Goal: Task Accomplishment & Management: Use online tool/utility

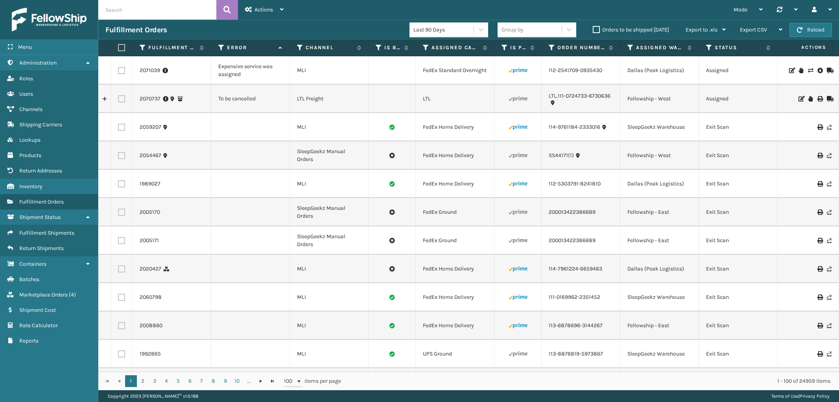
click at [605, 73] on div "112-2541709-0935430" at bounding box center [581, 70] width 64 height 8
drag, startPoint x: 606, startPoint y: 71, endPoint x: 549, endPoint y: 76, distance: 57.6
click at [549, 76] on td "112-2541709-0935430" at bounding box center [581, 70] width 79 height 28
copy link "112-2541709-0935430"
click at [808, 69] on icon at bounding box center [810, 71] width 5 height 6
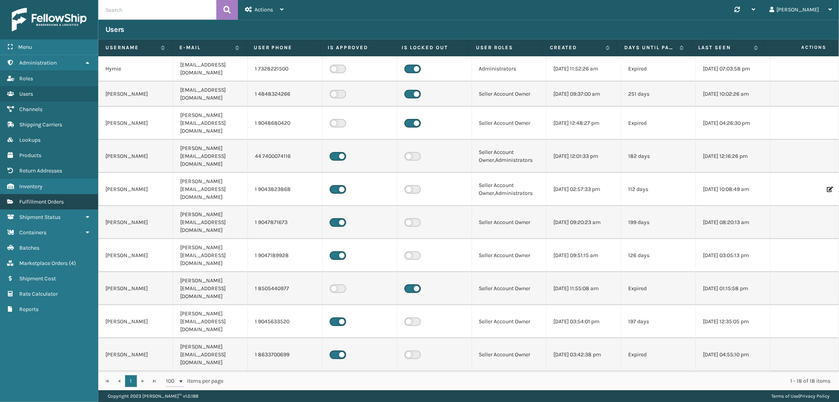
click at [36, 202] on link "Fulfillment Orders" at bounding box center [49, 201] width 98 height 15
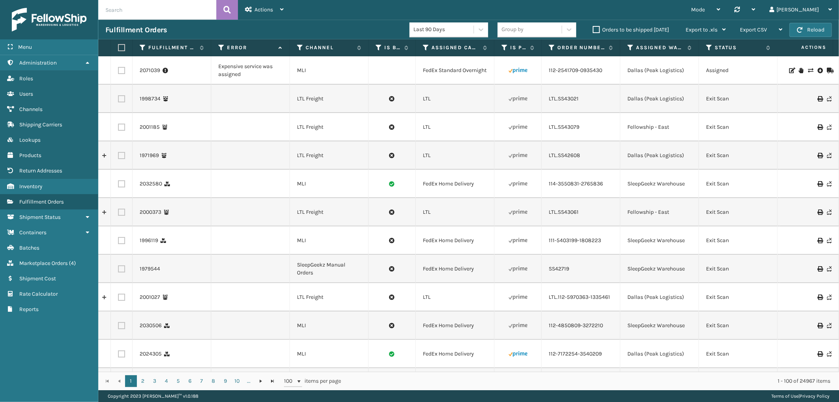
click at [808, 72] on icon at bounding box center [810, 71] width 5 height 6
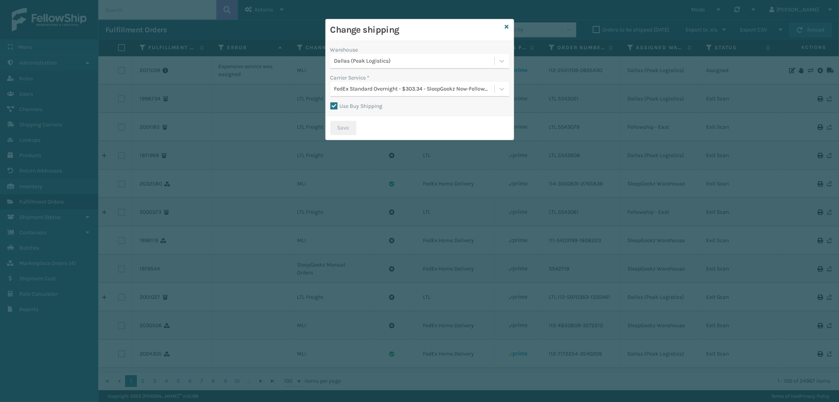
click at [415, 60] on div "Dallas (Peak Logistics)" at bounding box center [414, 61] width 161 height 8
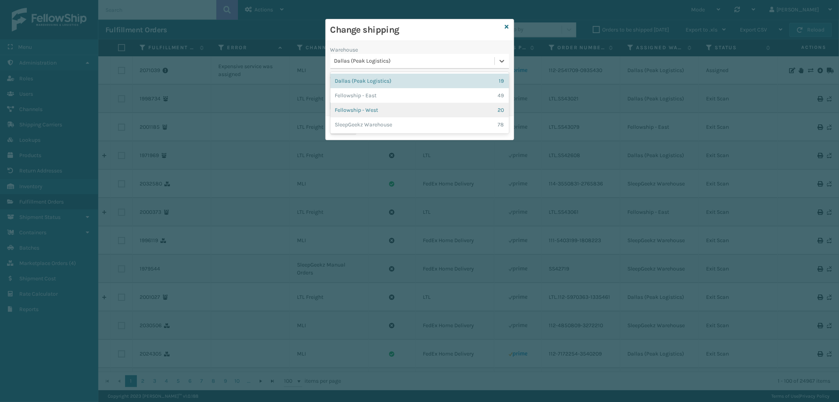
click at [391, 106] on div "Fellowship - West 20" at bounding box center [419, 110] width 179 height 15
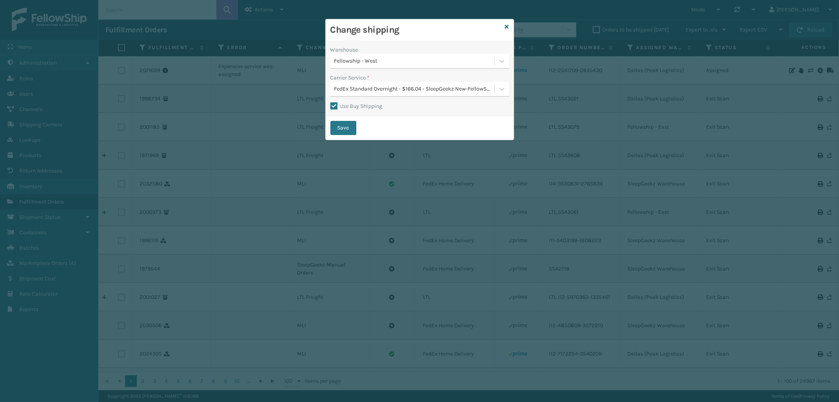
click at [408, 97] on div "Warehouse Fellowship - West Carrier Service * FedEx Standard Overnight - $166.0…" at bounding box center [420, 78] width 188 height 75
click at [409, 89] on div "FedEx Standard Overnight - $166.04 - SleepGeekz New-FellowShip FedEx Account" at bounding box center [414, 89] width 161 height 8
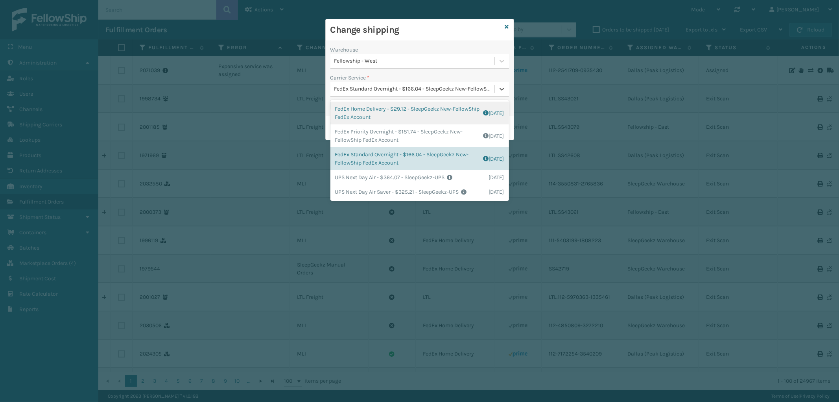
click at [404, 120] on div "FedEx Home Delivery - $29.12 - SleepGeekz New-FellowShip FedEx Account Shipping…" at bounding box center [419, 113] width 179 height 23
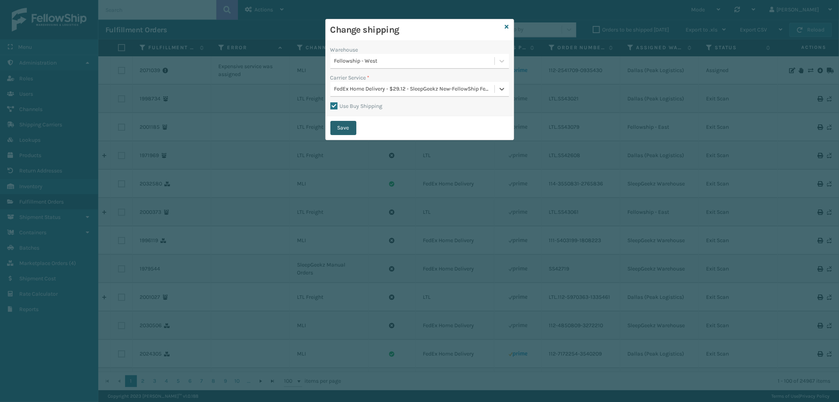
click at [344, 124] on button "Save" at bounding box center [343, 128] width 26 height 14
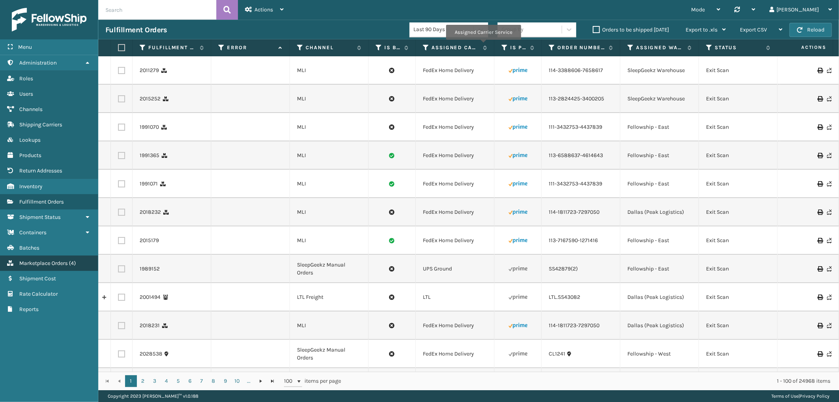
click at [63, 261] on link "Marketplace Orders ( 4 )" at bounding box center [49, 262] width 98 height 15
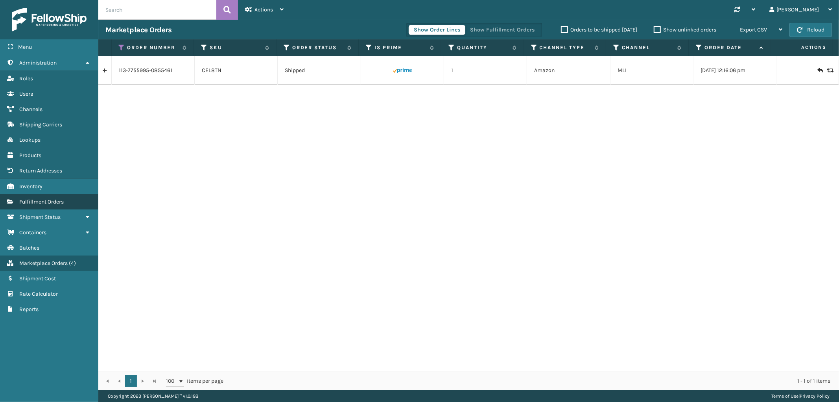
click at [60, 201] on link "Fulfillment Orders" at bounding box center [49, 201] width 98 height 15
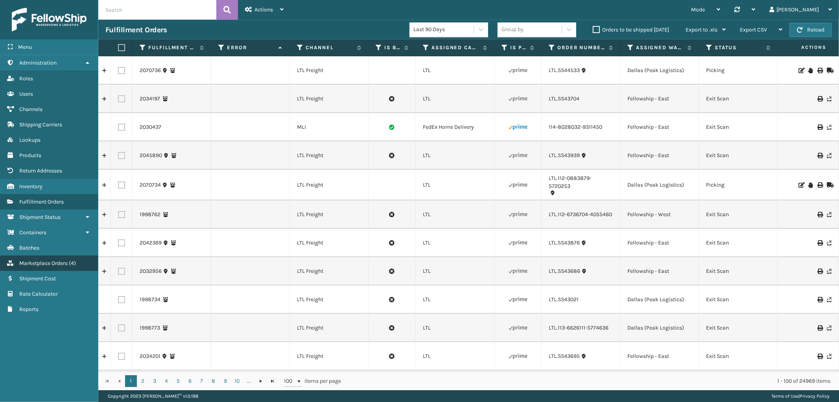
click at [47, 260] on span "Marketplace Orders" at bounding box center [43, 263] width 48 height 7
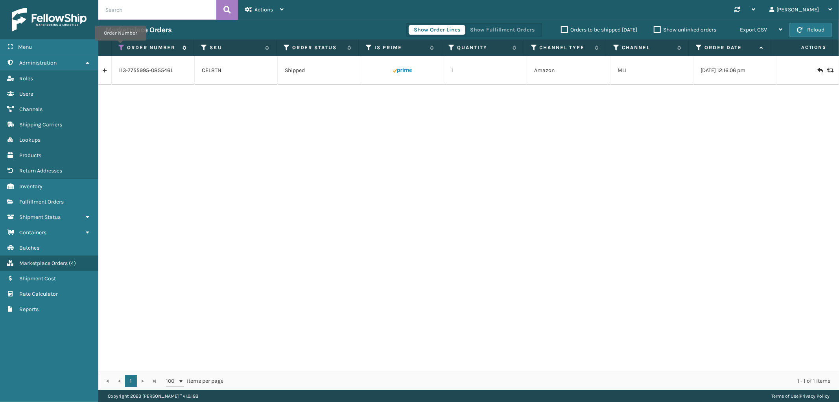
click at [120, 46] on icon at bounding box center [122, 47] width 6 height 7
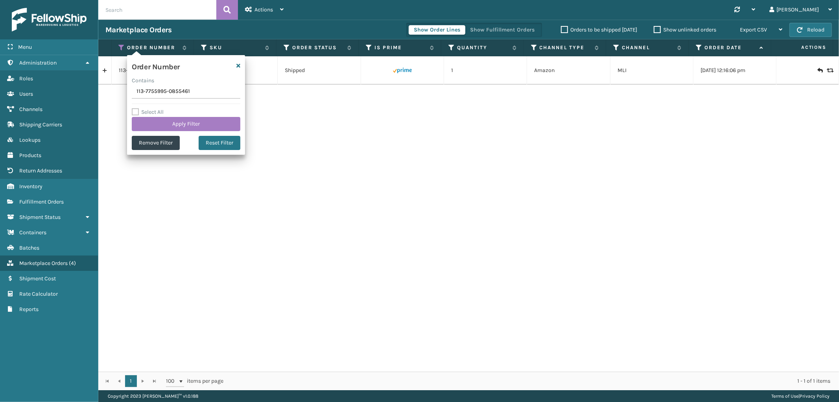
click at [168, 92] on input "113-7755995-0855461" at bounding box center [186, 92] width 109 height 14
type input "111-6917056-0230601"
click at [165, 121] on button "Apply Filter" at bounding box center [186, 124] width 109 height 14
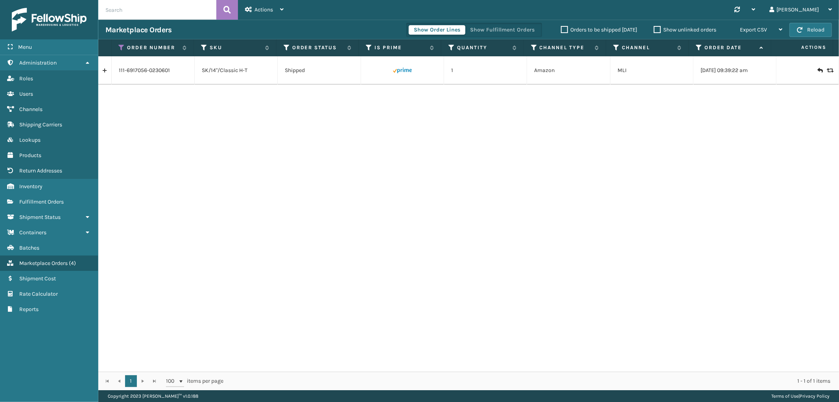
click at [104, 72] on link at bounding box center [104, 70] width 13 height 13
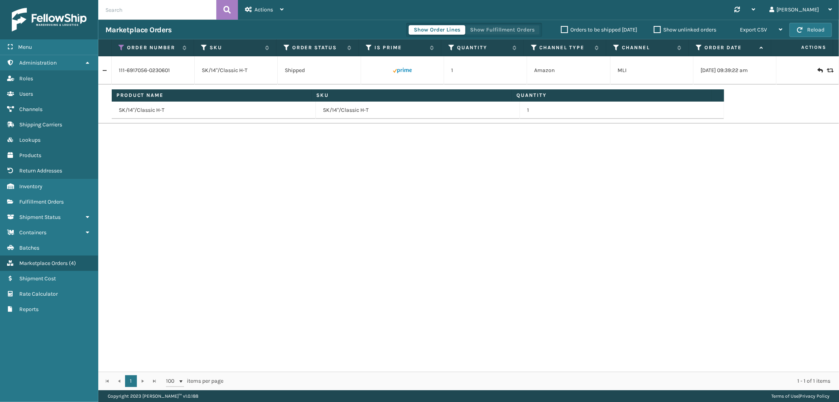
click at [508, 30] on button "Show Fulfillment Orders" at bounding box center [502, 29] width 75 height 9
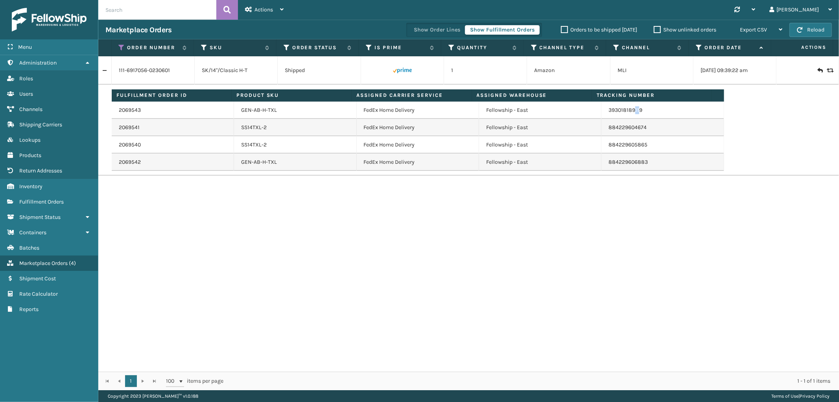
click at [630, 114] on td "393018189119" at bounding box center [663, 110] width 122 height 17
drag, startPoint x: 650, startPoint y: 118, endPoint x: 603, endPoint y: 117, distance: 47.2
click at [603, 117] on td "393018189119" at bounding box center [663, 110] width 122 height 17
copy link "393018189119"
drag, startPoint x: 119, startPoint y: 47, endPoint x: 123, endPoint y: 55, distance: 8.8
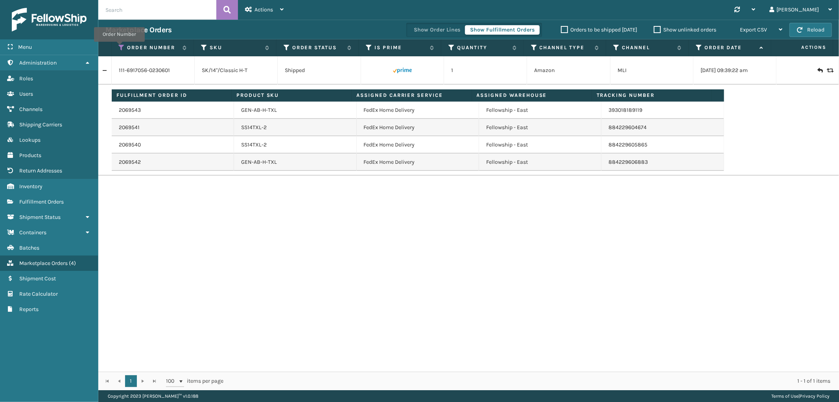
click at [119, 47] on icon at bounding box center [122, 47] width 6 height 7
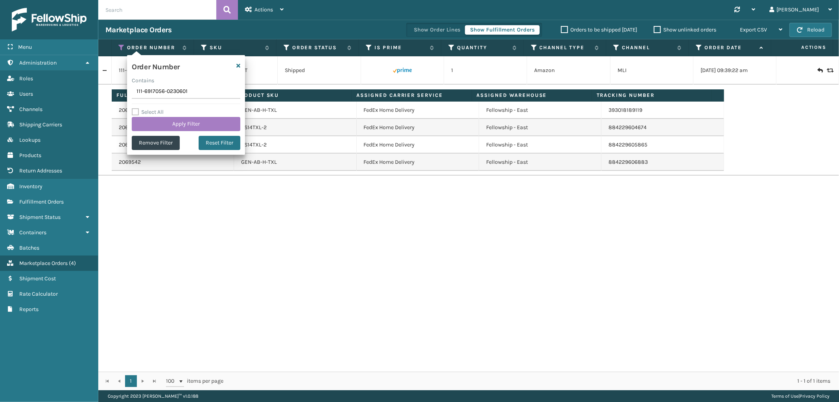
click at [145, 89] on input "111-6917056-0230601" at bounding box center [186, 92] width 109 height 14
type input "112-0277521-3880228"
click at [151, 126] on button "Apply Filter" at bounding box center [186, 124] width 109 height 14
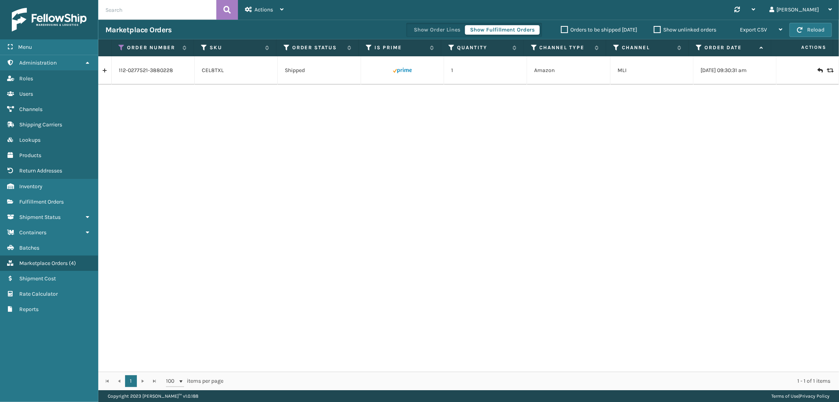
click at [109, 74] on link at bounding box center [104, 70] width 13 height 13
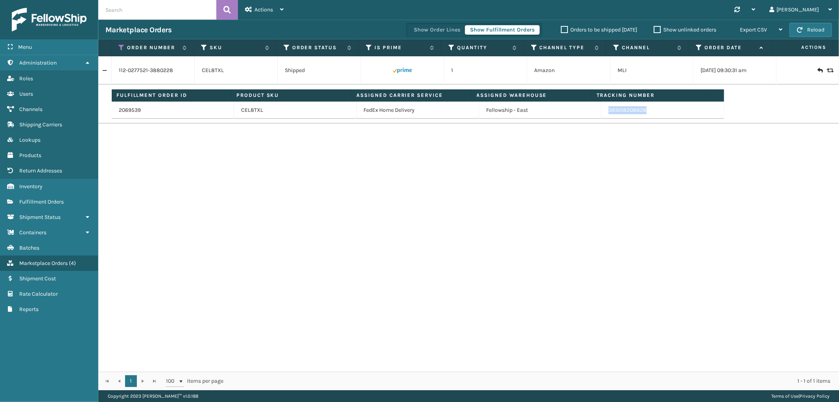
drag, startPoint x: 653, startPoint y: 115, endPoint x: 602, endPoint y: 116, distance: 50.8
click at [602, 116] on td "393018208828" at bounding box center [663, 110] width 122 height 17
copy link "393018208828"
click at [118, 46] on th "Order Number" at bounding box center [153, 47] width 83 height 17
click at [121, 48] on icon at bounding box center [122, 47] width 6 height 7
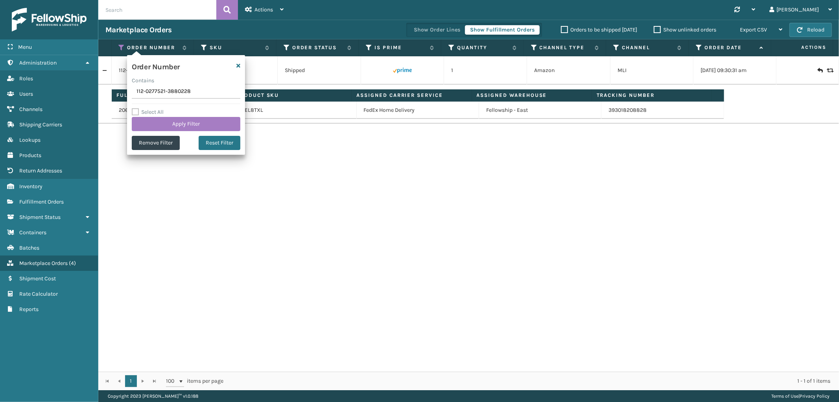
click at [157, 95] on input "112-0277521-3880228" at bounding box center [186, 92] width 109 height 14
type input "113-0074778-9055429"
click at [160, 118] on button "Apply Filter" at bounding box center [186, 124] width 109 height 14
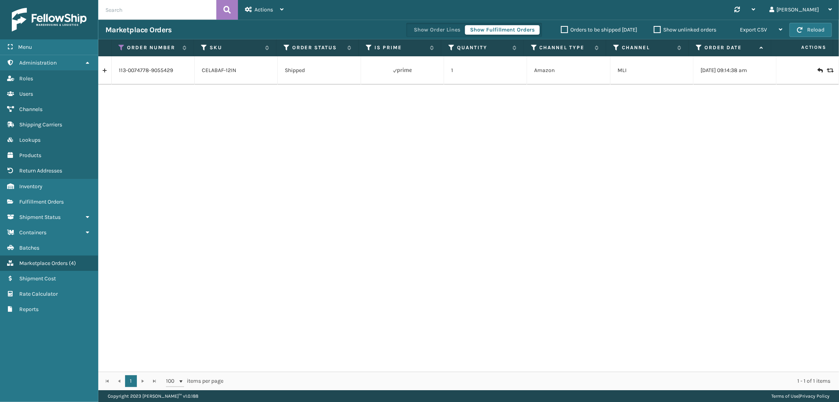
click at [107, 72] on link at bounding box center [104, 70] width 13 height 13
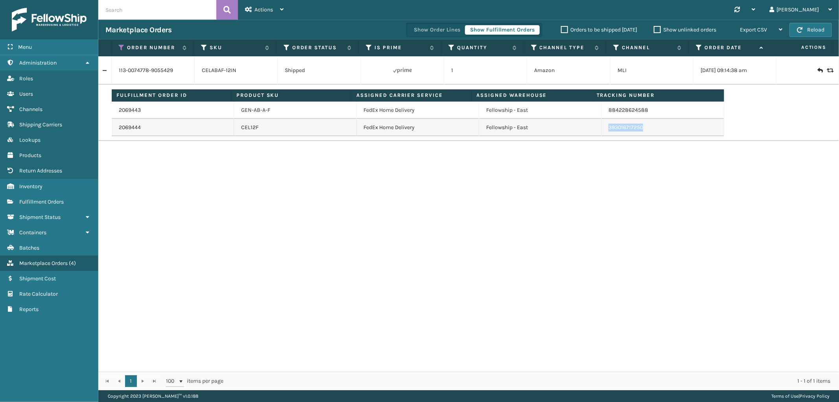
drag, startPoint x: 649, startPoint y: 131, endPoint x: 598, endPoint y: 135, distance: 51.4
click at [602, 135] on td "393016717250" at bounding box center [663, 127] width 122 height 17
copy link "393016717250"
drag, startPoint x: 122, startPoint y: 45, endPoint x: 116, endPoint y: 77, distance: 32.6
click at [122, 45] on icon at bounding box center [122, 47] width 6 height 7
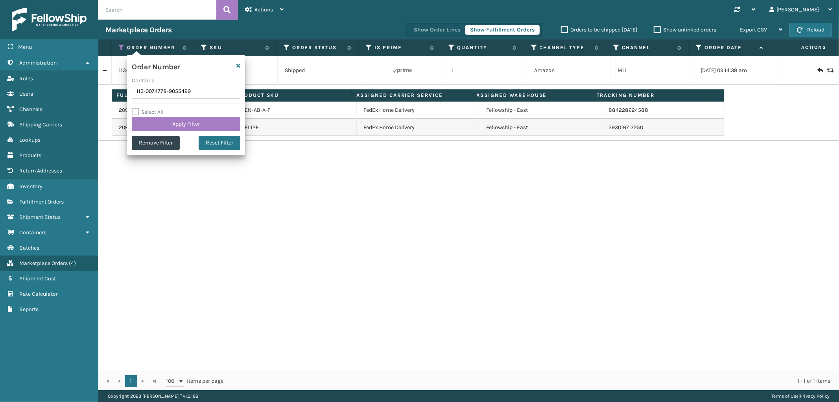
click at [158, 91] on input "113-0074778-9055429" at bounding box center [186, 92] width 109 height 14
type input "112-5031984-6137835"
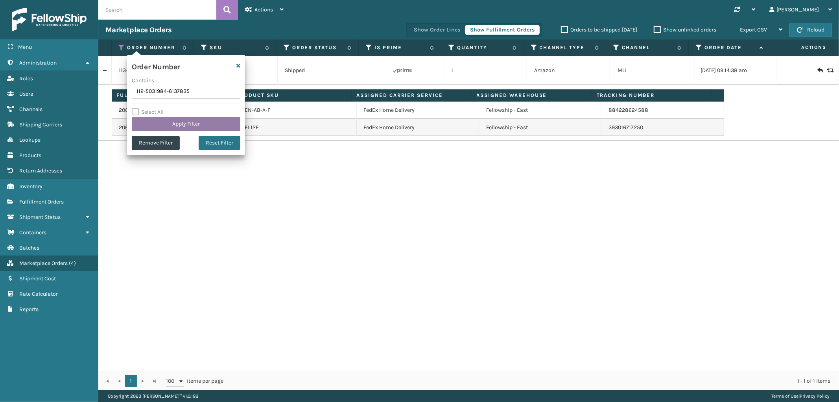
click at [153, 122] on button "Apply Filter" at bounding box center [186, 124] width 109 height 14
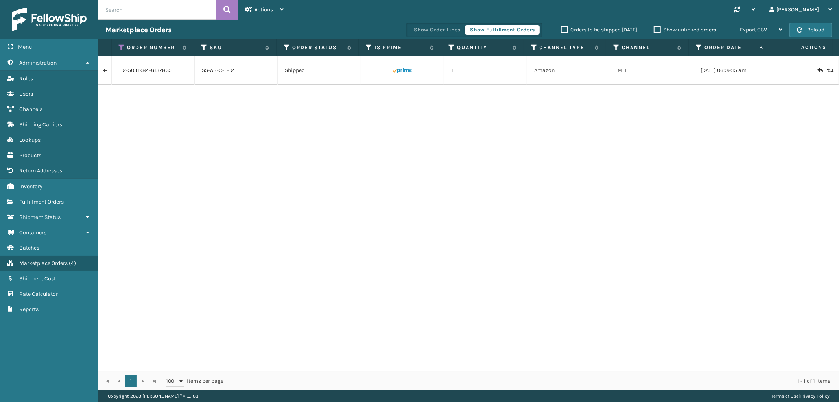
click at [106, 75] on link at bounding box center [104, 70] width 13 height 13
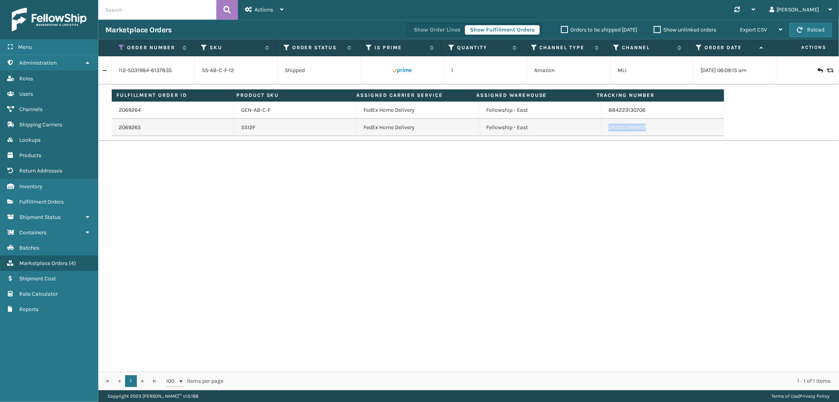
drag, startPoint x: 645, startPoint y: 133, endPoint x: 601, endPoint y: 131, distance: 44.1
click at [602, 131] on td "393007289607" at bounding box center [663, 127] width 122 height 17
copy link "393007289607"
drag, startPoint x: 120, startPoint y: 49, endPoint x: 126, endPoint y: 75, distance: 26.3
click at [120, 49] on icon at bounding box center [122, 47] width 6 height 7
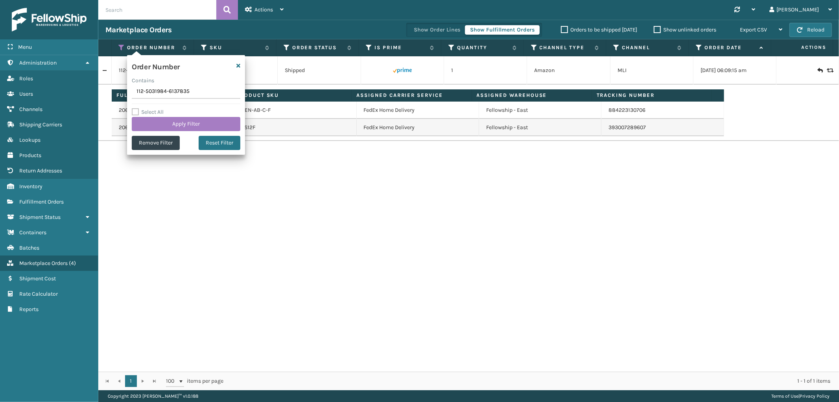
click at [144, 94] on input "112-5031984-6137835" at bounding box center [186, 92] width 109 height 14
type input "114-3624372-7530622"
click at [153, 124] on button "Apply Filter" at bounding box center [186, 124] width 109 height 14
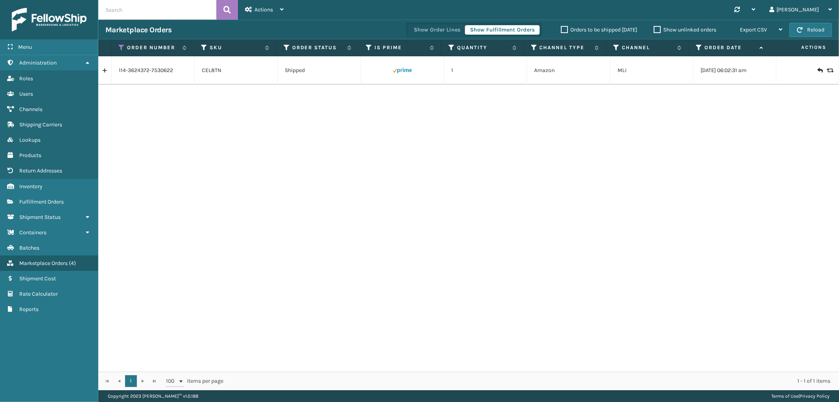
click at [107, 71] on link at bounding box center [104, 70] width 13 height 13
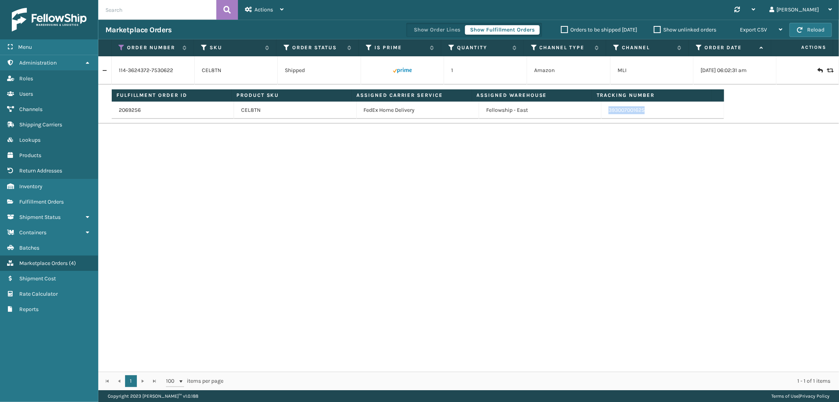
drag, startPoint x: 651, startPoint y: 116, endPoint x: 603, endPoint y: 116, distance: 47.6
click at [603, 116] on td "393007001625" at bounding box center [663, 110] width 122 height 17
copy link "393007001625"
click at [121, 48] on icon at bounding box center [122, 47] width 6 height 7
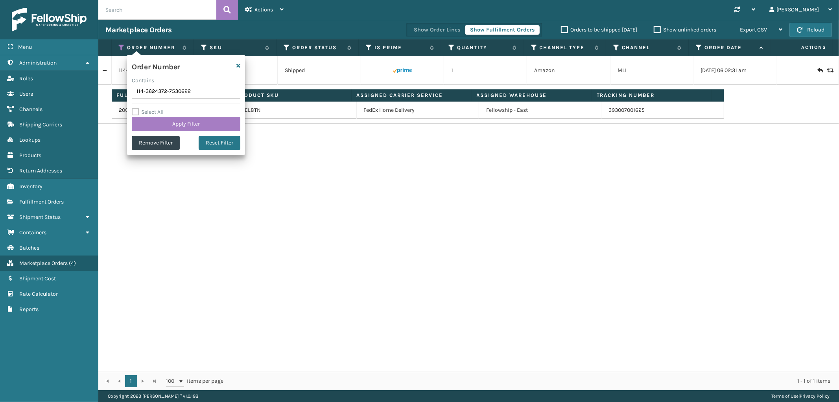
click at [158, 93] on input "114-3624372-7530622" at bounding box center [186, 92] width 109 height 14
type input "113-2585585-3397020"
click at [162, 120] on button "Apply Filter" at bounding box center [186, 124] width 109 height 14
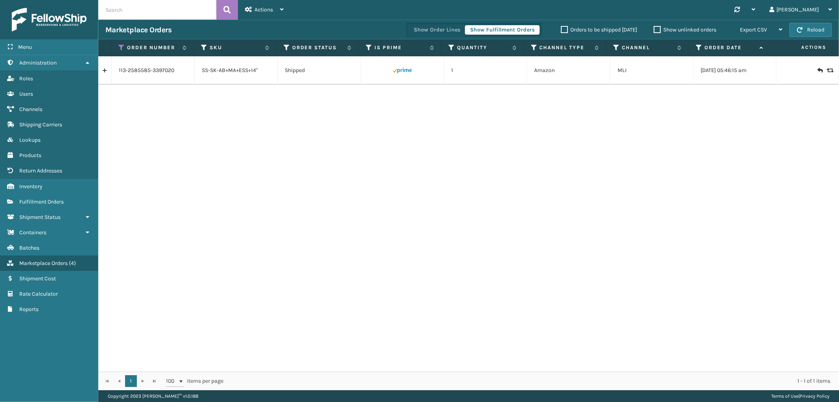
click at [105, 69] on link at bounding box center [104, 70] width 13 height 13
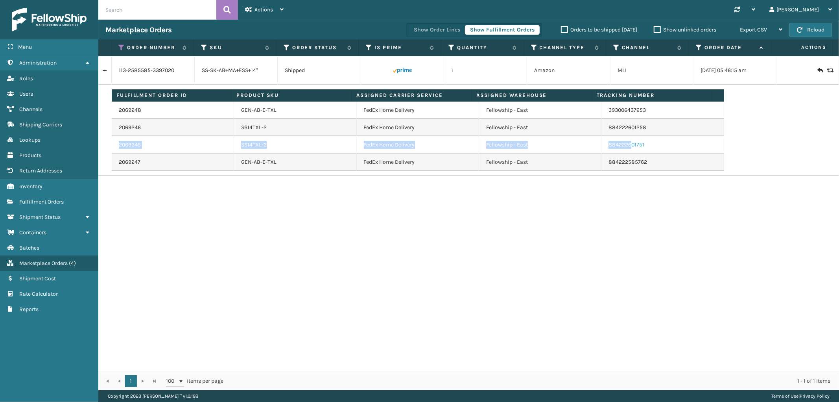
drag, startPoint x: 655, startPoint y: 133, endPoint x: 626, endPoint y: 148, distance: 33.1
click at [626, 148] on tbody "2069248 GEN-AB-E-TXL FedEx Home Delivery Fellowship - East 393006437653 2069246…" at bounding box center [418, 136] width 613 height 69
click at [661, 124] on td "884222601258" at bounding box center [663, 127] width 122 height 17
drag, startPoint x: 652, startPoint y: 126, endPoint x: 602, endPoint y: 135, distance: 50.7
click at [602, 135] on td "884222601258" at bounding box center [663, 127] width 122 height 17
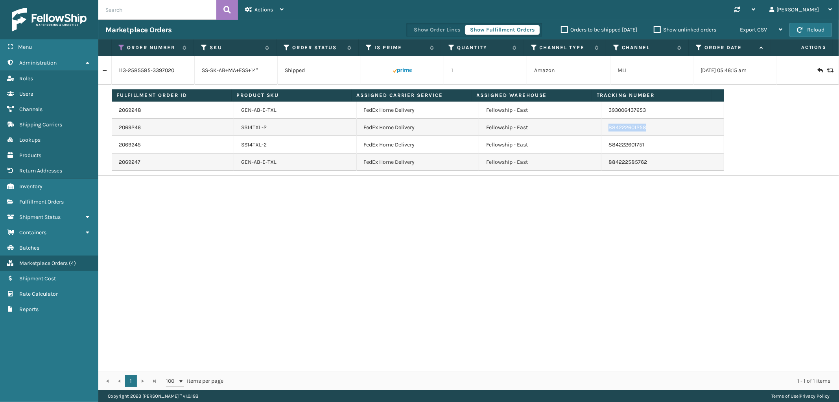
copy link "884222601258"
click at [121, 45] on icon at bounding box center [122, 47] width 6 height 7
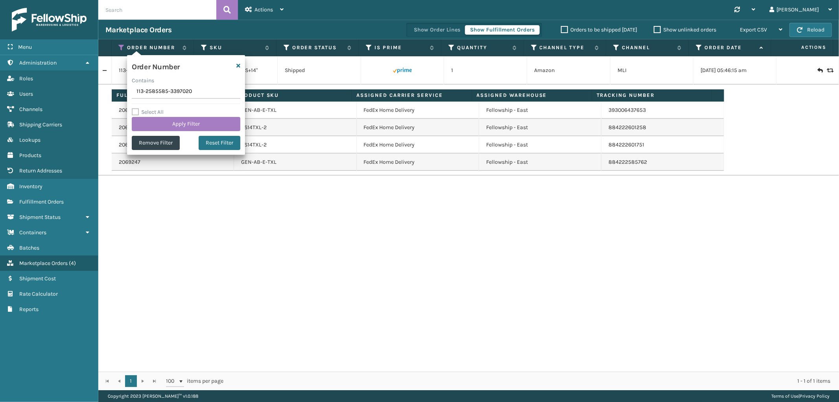
click at [155, 94] on input "113-2585585-3397020" at bounding box center [186, 92] width 109 height 14
type input "111-2891113-0682634"
click at [160, 114] on label "Select All" at bounding box center [148, 112] width 32 height 7
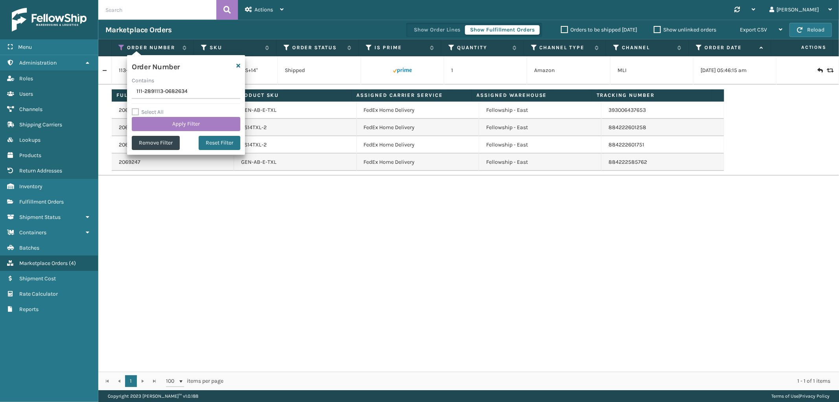
click at [160, 108] on input "Select All" at bounding box center [191, 107] width 118 height 1
checkbox input "true"
click at [160, 124] on button "Apply Filter" at bounding box center [186, 124] width 109 height 14
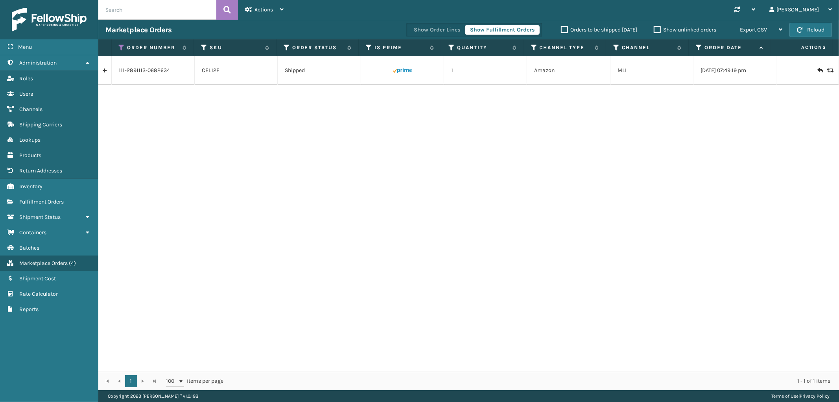
click at [101, 71] on link at bounding box center [104, 70] width 13 height 13
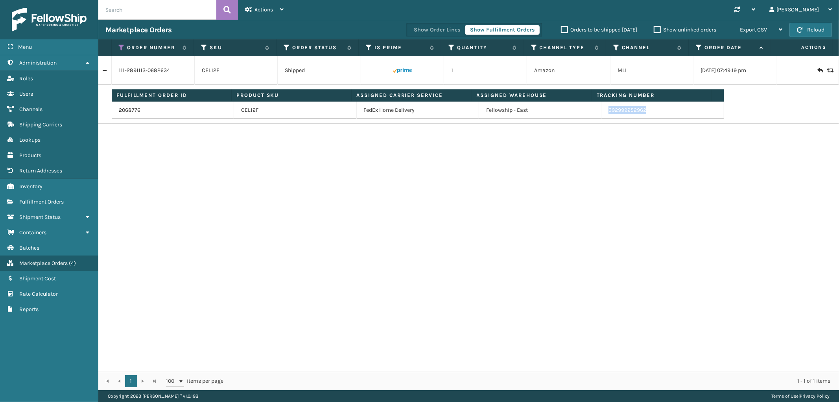
drag, startPoint x: 670, startPoint y: 112, endPoint x: 603, endPoint y: 114, distance: 66.5
click at [603, 114] on td "392999252962" at bounding box center [663, 110] width 122 height 17
copy link "392999252962"
drag, startPoint x: 121, startPoint y: 50, endPoint x: 118, endPoint y: 74, distance: 24.2
click at [121, 50] on icon at bounding box center [122, 47] width 6 height 7
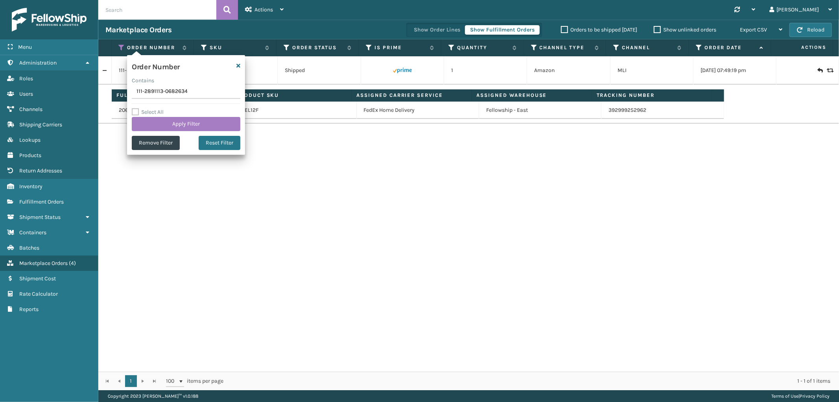
click at [153, 95] on input "111-2891113-0682634" at bounding box center [186, 92] width 109 height 14
type input "113-1859889-7593829"
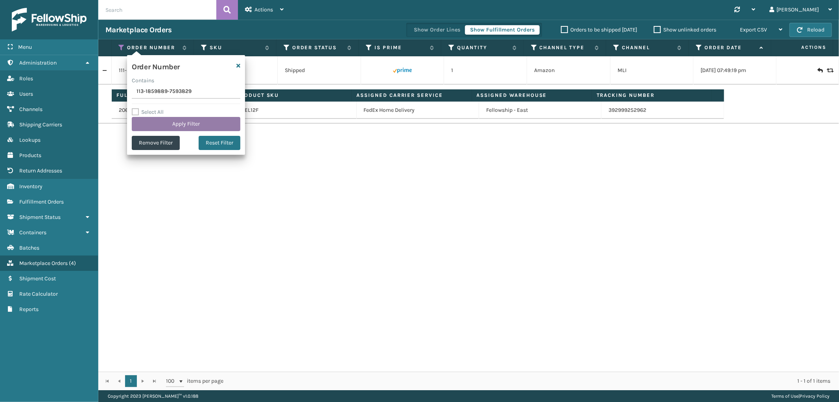
click at [148, 124] on button "Apply Filter" at bounding box center [186, 124] width 109 height 14
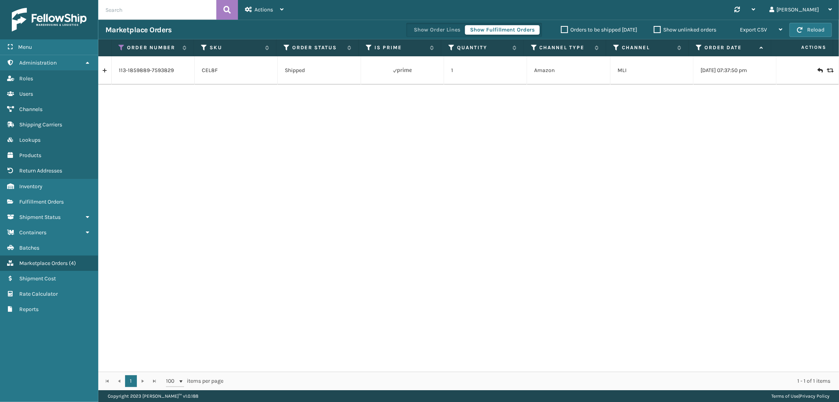
click at [105, 70] on link at bounding box center [104, 70] width 13 height 13
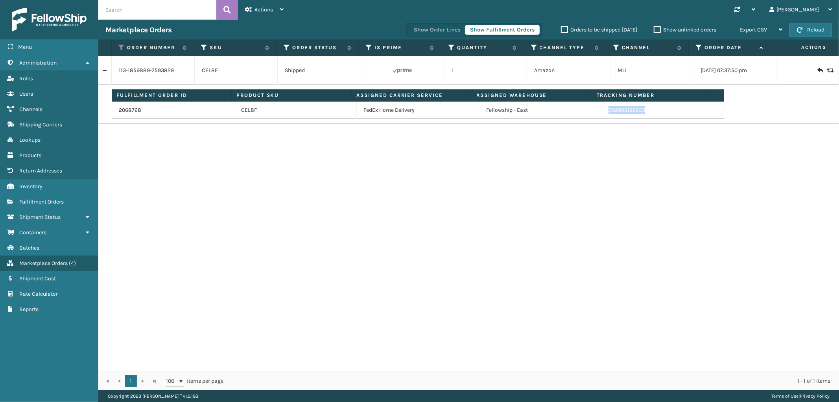
drag, startPoint x: 640, startPoint y: 112, endPoint x: 602, endPoint y: 115, distance: 38.7
click at [602, 115] on td "392999126653" at bounding box center [663, 110] width 122 height 17
copy link "392999126653"
drag, startPoint x: 661, startPoint y: 337, endPoint x: 736, endPoint y: 354, distance: 76.3
click at [661, 337] on div "113-1859889-7593829 CEL8F Shipped 1 Amazon MLI [DATE] 07:37:50 pm Fulfillment O…" at bounding box center [468, 213] width 741 height 315
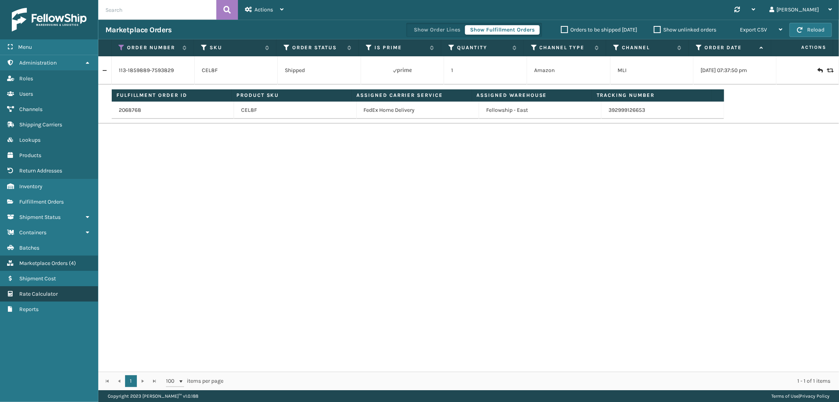
click at [48, 290] on span "Rate Calculator" at bounding box center [38, 293] width 39 height 7
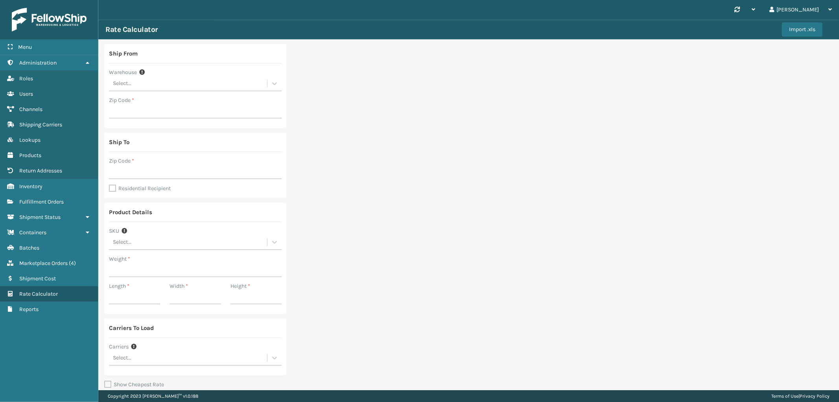
click at [133, 84] on div "Select..." at bounding box center [188, 83] width 158 height 13
click at [139, 144] on div "SleepGeekz Warehouse" at bounding box center [195, 147] width 173 height 15
type input "32208"
click at [132, 171] on input "Zip Code *" at bounding box center [195, 172] width 173 height 14
paste input "29044"
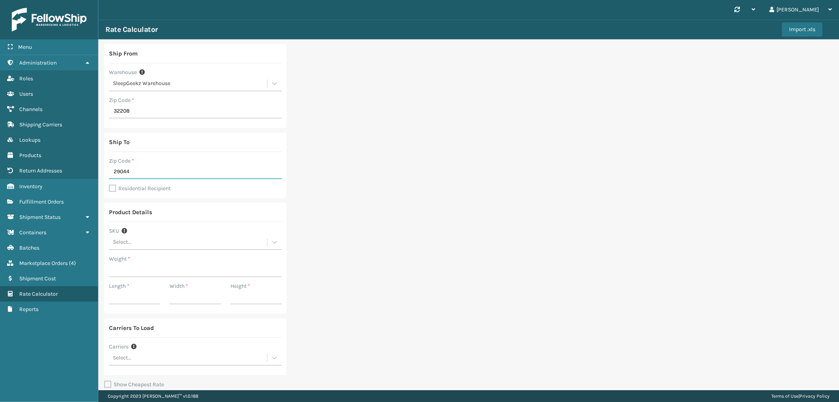
type input "29044"
click at [115, 192] on div "Residential Recipient" at bounding box center [195, 188] width 173 height 9
click at [113, 189] on label "Residential Recipient" at bounding box center [140, 188] width 62 height 7
click at [109, 185] on input "Residential Recipient" at bounding box center [109, 184] width 0 height 1
checkbox input "true"
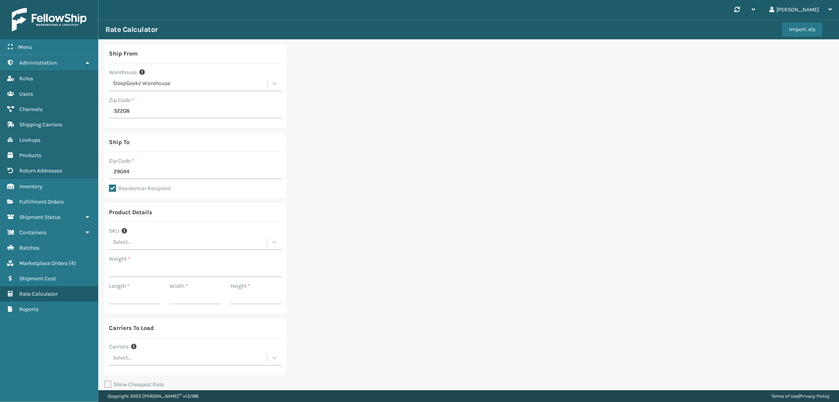
click at [173, 237] on div "Select..." at bounding box center [188, 242] width 158 height 13
click at [328, 184] on div "Ship From Warehouse SleepGeekz Warehouse Zip Code * 32208 Ship To Zip Code * 29…" at bounding box center [468, 235] width 741 height 392
click at [160, 272] on input "Weight *" at bounding box center [195, 270] width 173 height 14
type input "106"
type input "61"
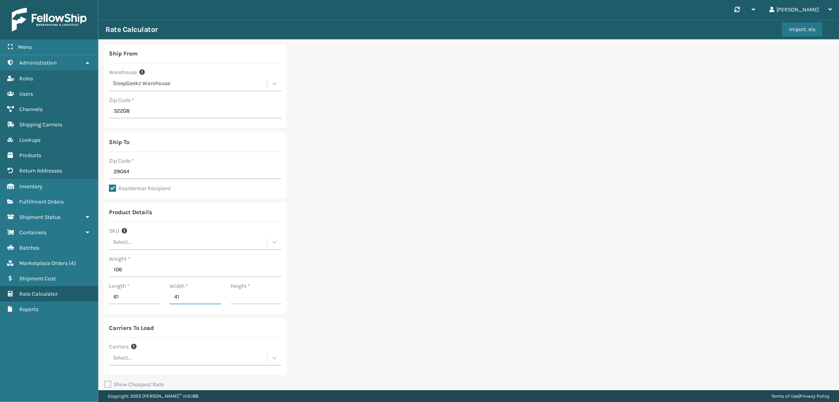
type input "41"
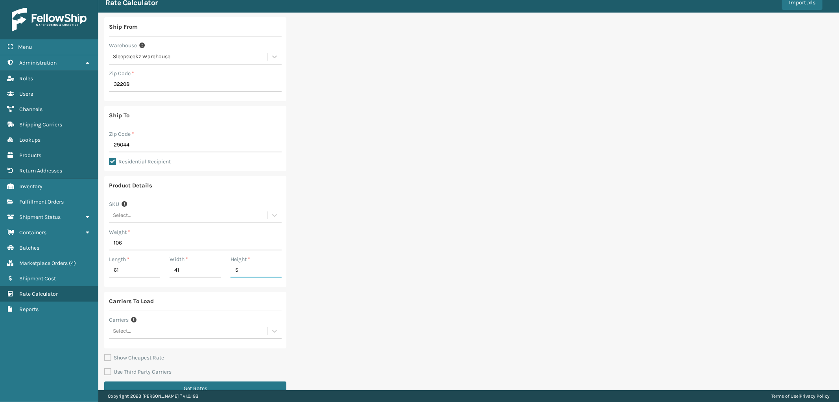
scroll to position [41, 0]
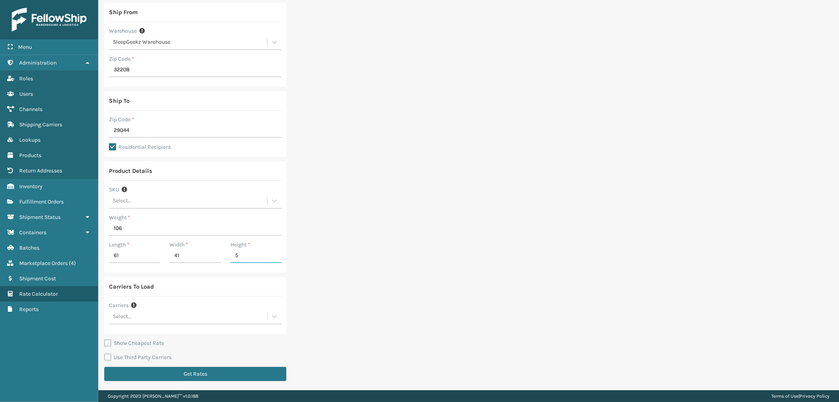
type input "5"
click at [174, 321] on div "Select..." at bounding box center [188, 316] width 158 height 13
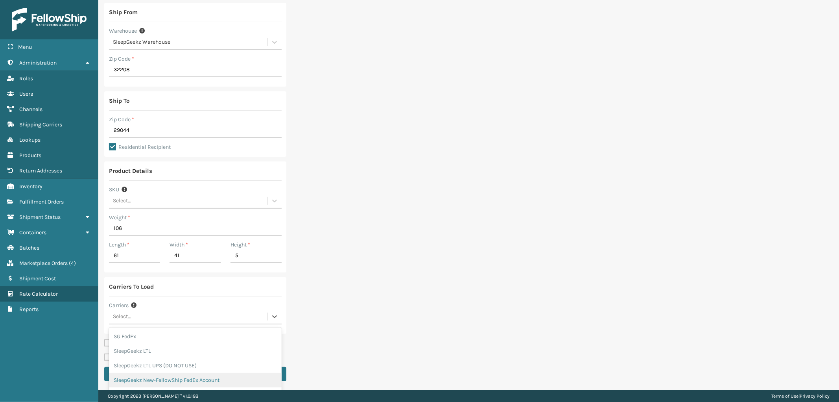
click at [179, 382] on div "SleepGeekz New-FellowShip FedEx Account" at bounding box center [195, 380] width 173 height 15
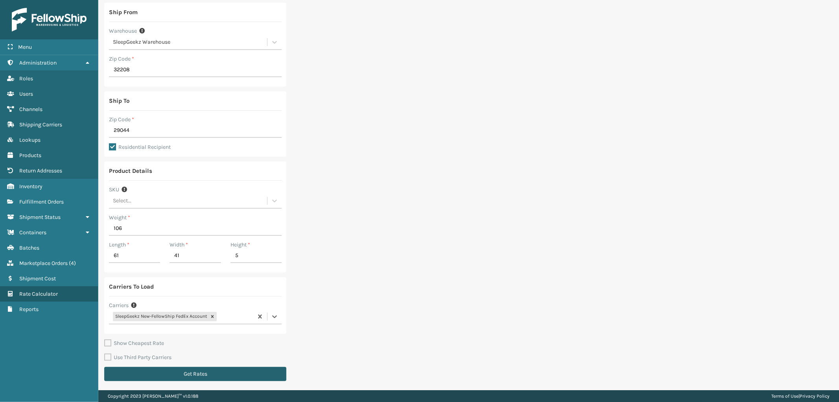
click at [179, 367] on button "Get Rates" at bounding box center [195, 374] width 182 height 14
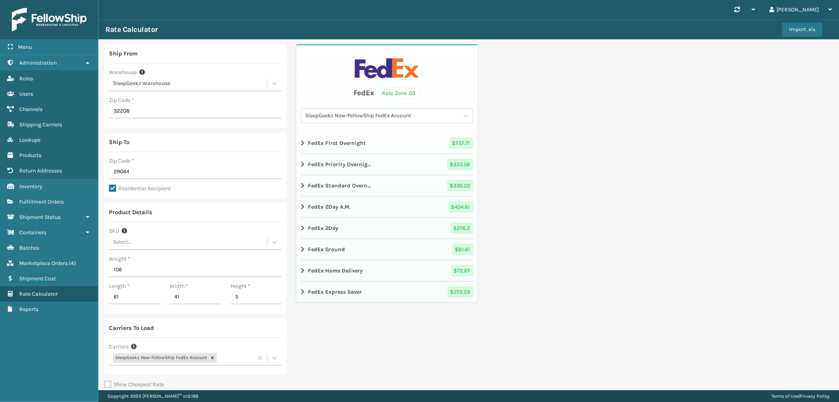
click at [301, 274] on icon at bounding box center [303, 271] width 5 height 6
click at [170, 262] on div "Weight *" at bounding box center [195, 259] width 173 height 8
click at [164, 269] on input "106" at bounding box center [195, 270] width 173 height 14
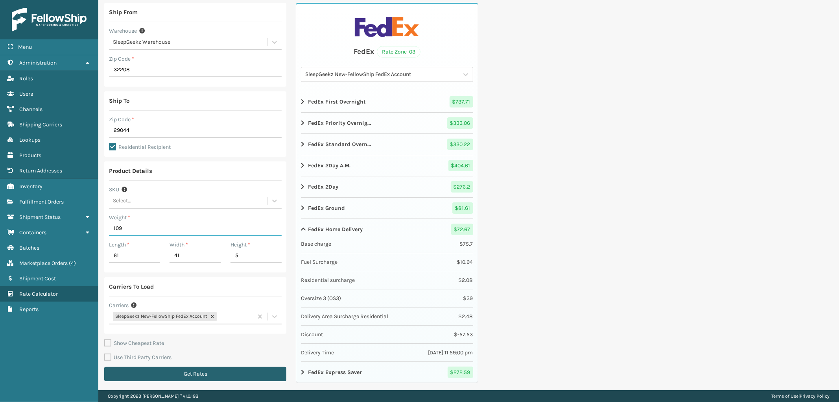
type input "109"
click at [209, 371] on button "Get Rates" at bounding box center [195, 374] width 182 height 14
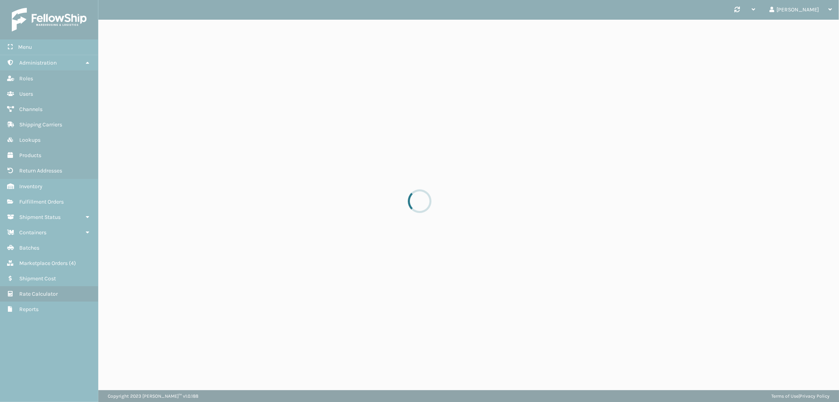
scroll to position [0, 0]
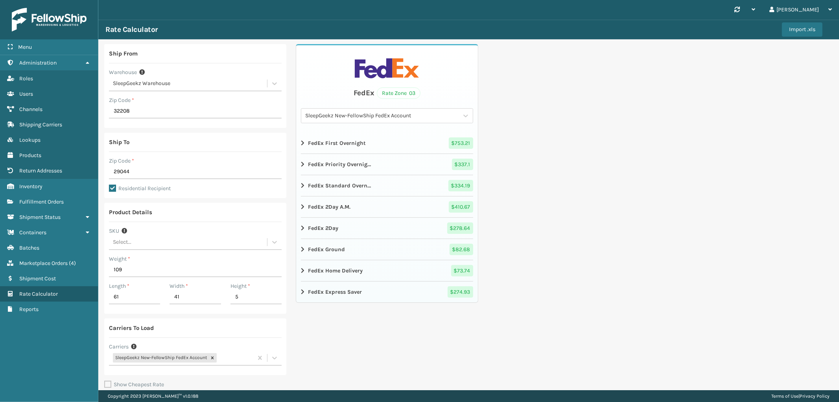
click at [299, 273] on div "FedEx Rate Zone 03 SleepGeekz New-FellowShip FedEx Account FedEx First Overnigh…" at bounding box center [387, 173] width 182 height 258
click at [54, 260] on span "Marketplace Orders" at bounding box center [43, 263] width 48 height 7
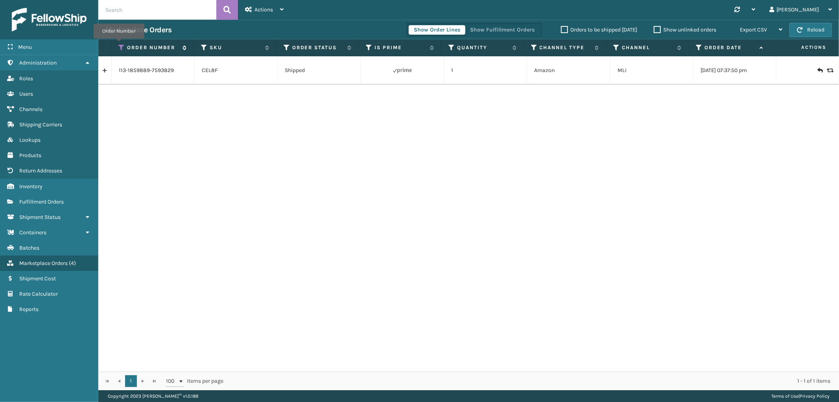
click at [122, 46] on icon at bounding box center [122, 47] width 6 height 7
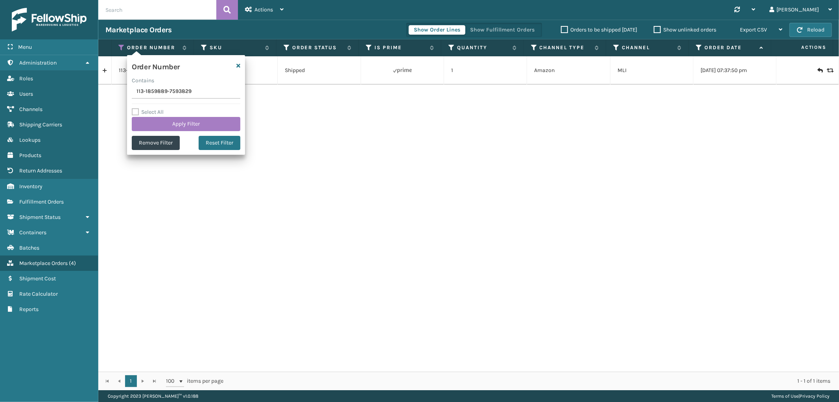
click at [151, 89] on input "113-1859889-7593829" at bounding box center [186, 92] width 109 height 14
type input "113-0522359-5764210"
click at [154, 120] on button "Apply Filter" at bounding box center [186, 124] width 109 height 14
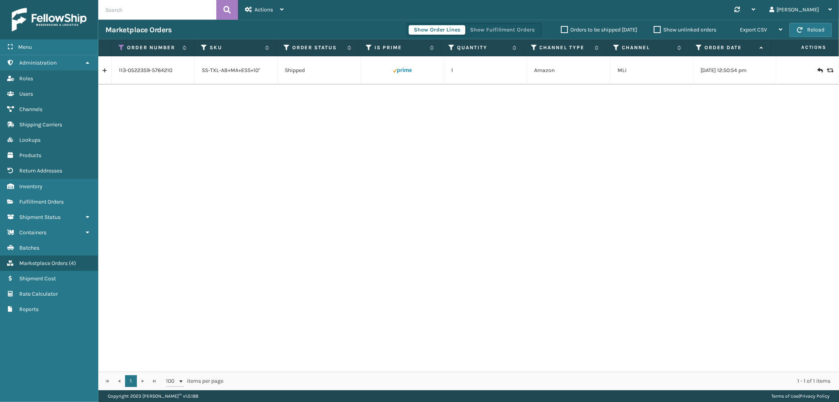
click at [106, 72] on link at bounding box center [104, 70] width 13 height 13
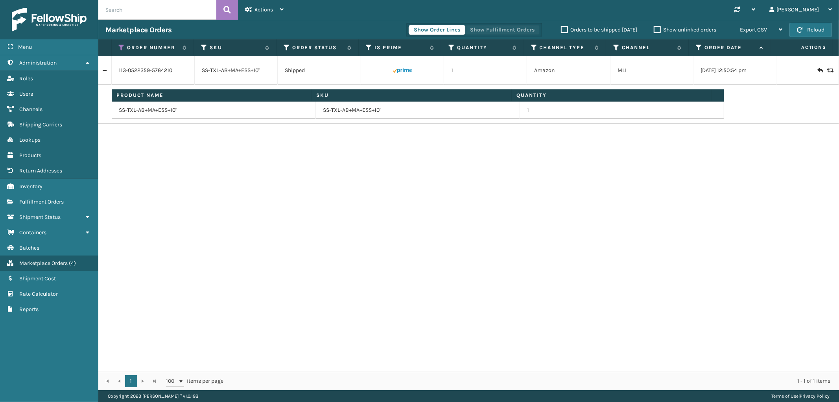
click at [514, 25] on button "Show Fulfillment Orders" at bounding box center [502, 29] width 75 height 9
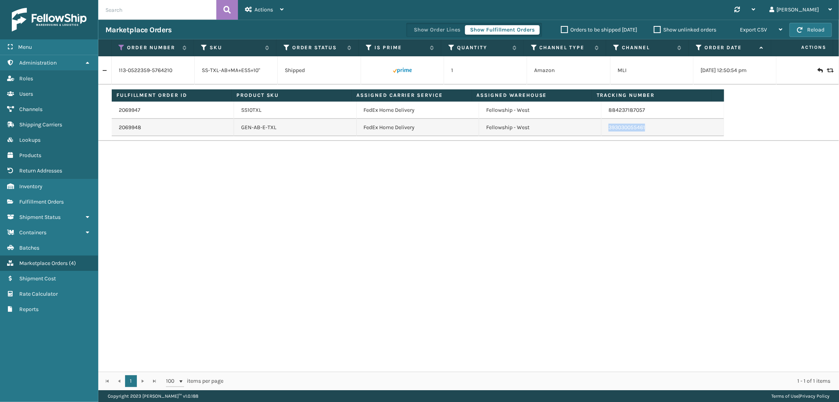
drag, startPoint x: 645, startPoint y: 127, endPoint x: 603, endPoint y: 132, distance: 42.8
click at [603, 132] on td "393030055461" at bounding box center [663, 127] width 122 height 17
copy link "393030055461"
drag, startPoint x: 650, startPoint y: 105, endPoint x: 595, endPoint y: 113, distance: 56.1
click at [595, 113] on tr "2069947 SS10TXL FedEx Home Delivery Fellowship - West 884237187057" at bounding box center [418, 110] width 613 height 17
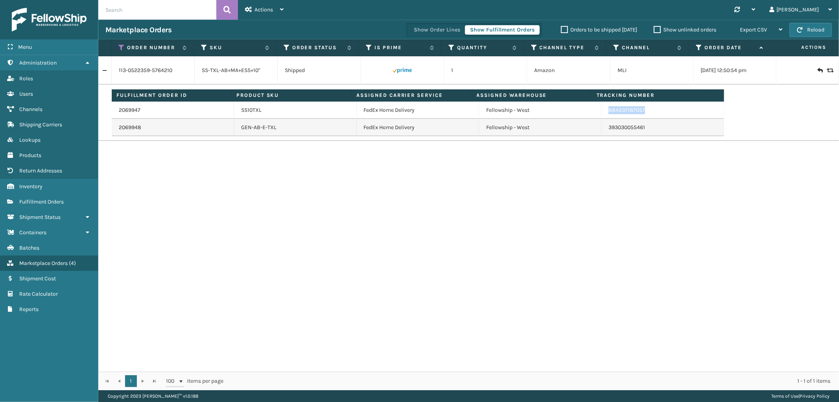
copy tr "884237187057"
click at [122, 46] on icon at bounding box center [122, 47] width 6 height 7
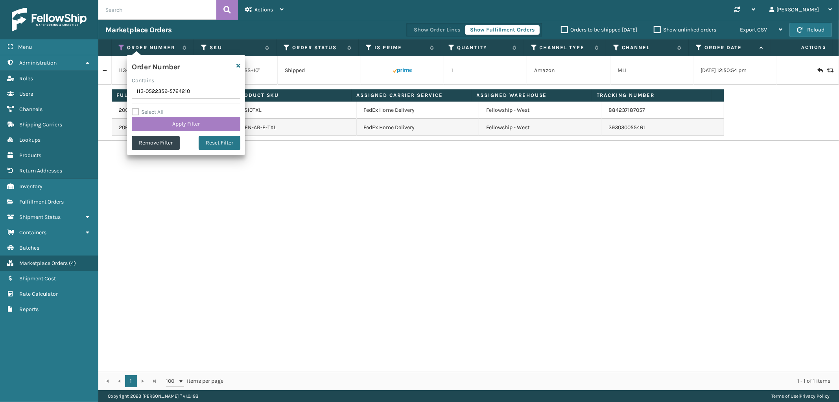
click at [148, 94] on input "113-0522359-5764210" at bounding box center [186, 92] width 109 height 14
type input "114-0080117-4610609"
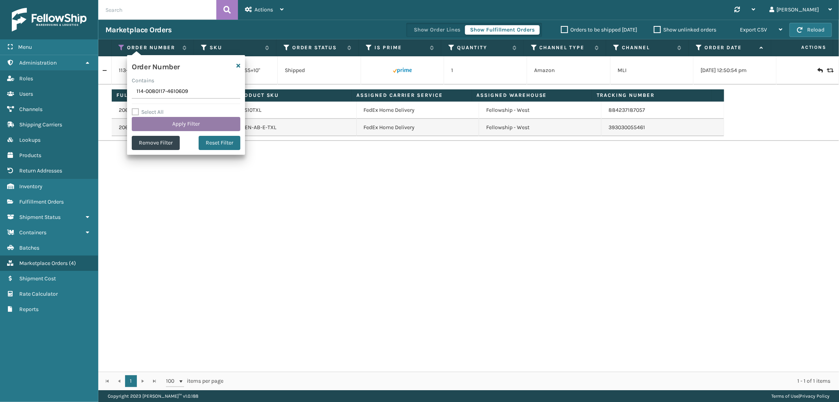
click at [157, 129] on button "Apply Filter" at bounding box center [186, 124] width 109 height 14
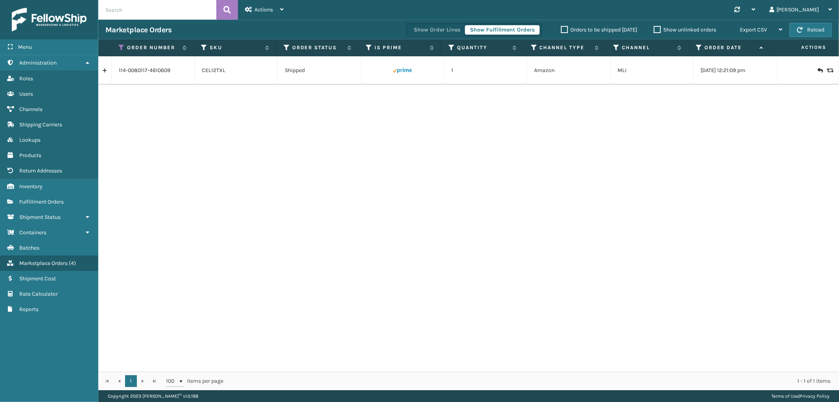
click at [107, 70] on link at bounding box center [104, 70] width 13 height 13
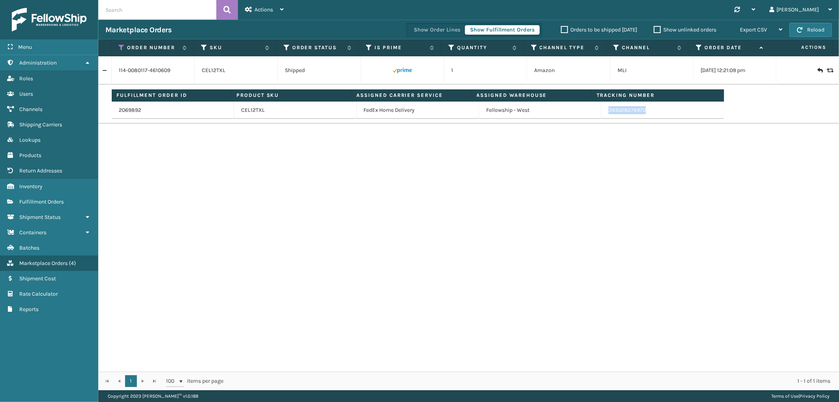
drag, startPoint x: 657, startPoint y: 114, endPoint x: 605, endPoint y: 114, distance: 52.3
click at [605, 114] on td "393028276970" at bounding box center [663, 110] width 122 height 17
click at [121, 47] on icon at bounding box center [122, 47] width 6 height 7
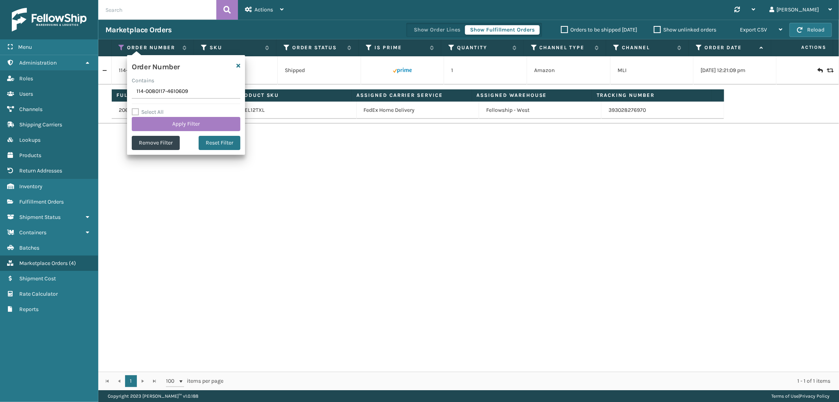
click at [159, 96] on input "114-0080117-4610609" at bounding box center [186, 92] width 109 height 14
type input "112-8716906-8941841"
click at [158, 121] on button "Apply Filter" at bounding box center [186, 124] width 109 height 14
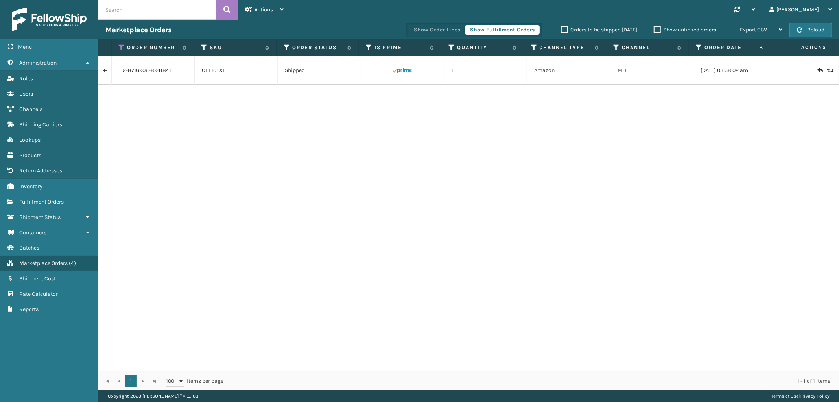
click at [107, 72] on link at bounding box center [104, 70] width 13 height 13
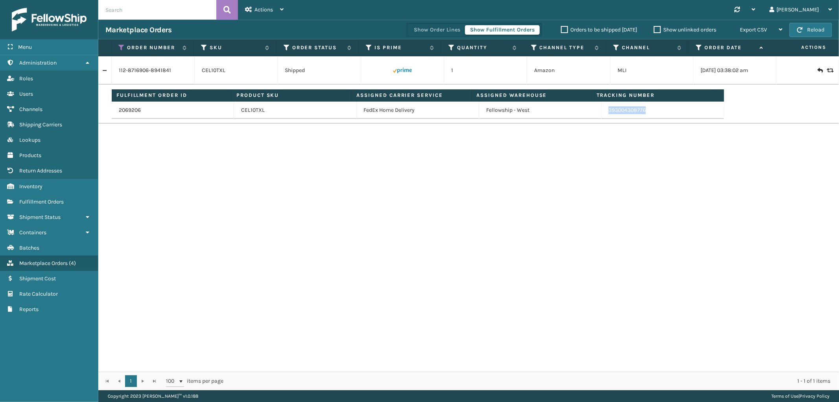
drag, startPoint x: 655, startPoint y: 116, endPoint x: 602, endPoint y: 119, distance: 53.2
click at [602, 119] on td "393004308776" at bounding box center [663, 110] width 122 height 17
click at [119, 46] on icon at bounding box center [122, 47] width 6 height 7
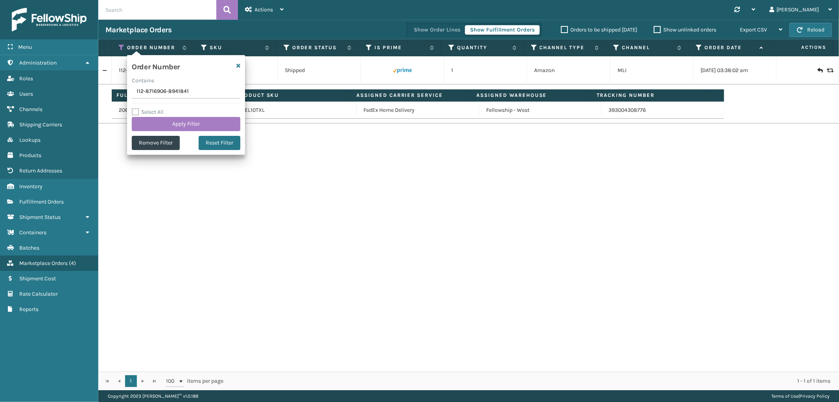
click at [152, 93] on input "112-8716906-8941841" at bounding box center [186, 92] width 109 height 14
type input "112-9899639-6475434"
click at [159, 124] on button "Apply Filter" at bounding box center [186, 124] width 109 height 14
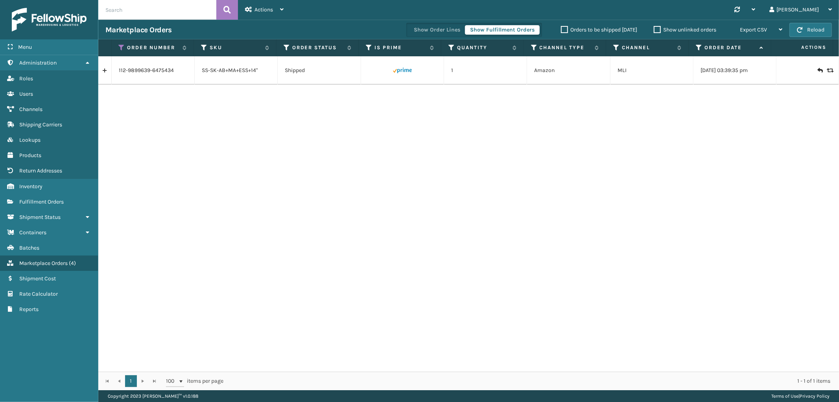
click at [107, 68] on link at bounding box center [104, 70] width 13 height 13
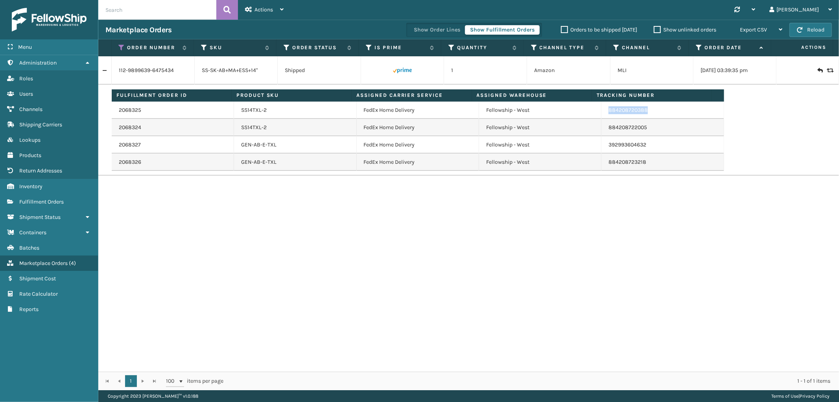
drag, startPoint x: 650, startPoint y: 113, endPoint x: 604, endPoint y: 113, distance: 46.0
click at [604, 113] on td "884208720388" at bounding box center [663, 110] width 122 height 17
click at [123, 49] on icon at bounding box center [122, 47] width 6 height 7
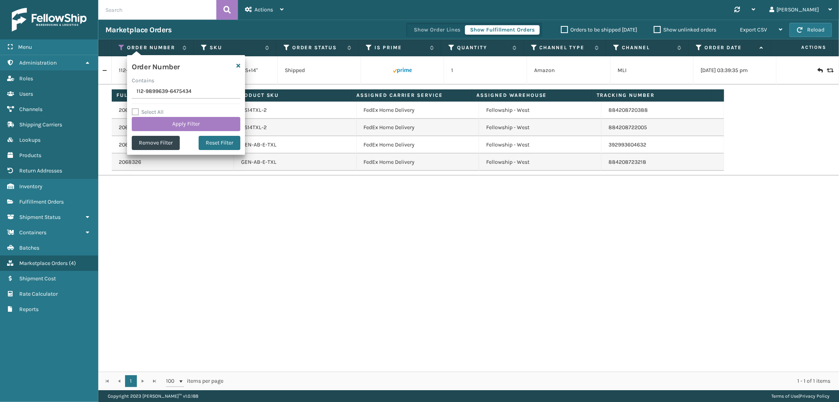
click at [148, 91] on input "112-9899639-6475434" at bounding box center [186, 92] width 109 height 14
type input "113-6217193-2645836"
click at [156, 121] on button "Apply Filter" at bounding box center [186, 124] width 109 height 14
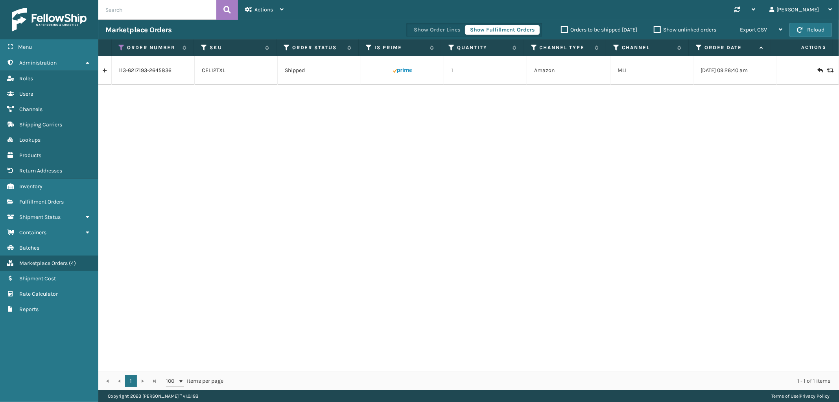
click at [106, 74] on link at bounding box center [104, 70] width 13 height 13
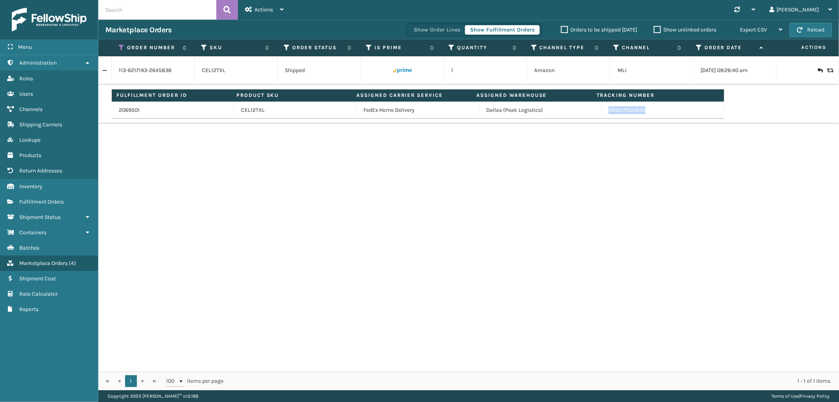
drag, startPoint x: 650, startPoint y: 114, endPoint x: 604, endPoint y: 116, distance: 46.1
click at [604, 116] on td "393017805830" at bounding box center [663, 110] width 122 height 17
drag, startPoint x: 120, startPoint y: 45, endPoint x: 125, endPoint y: 60, distance: 15.6
click at [120, 45] on icon at bounding box center [122, 47] width 6 height 7
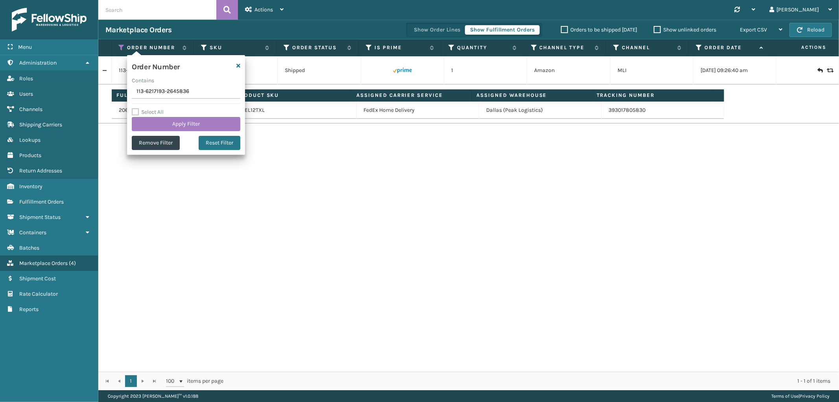
click at [153, 89] on input "113-6217193-2645836" at bounding box center [186, 92] width 109 height 14
type input "111-4344138-1824262"
click at [153, 118] on button "Apply Filter" at bounding box center [186, 124] width 109 height 14
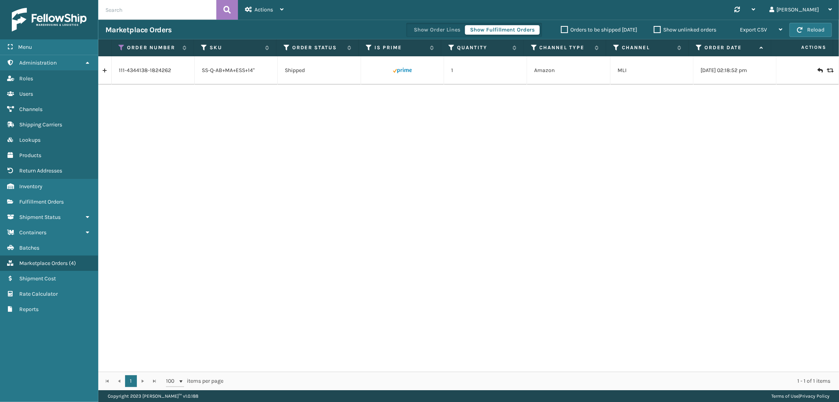
click at [103, 69] on link at bounding box center [104, 70] width 13 height 13
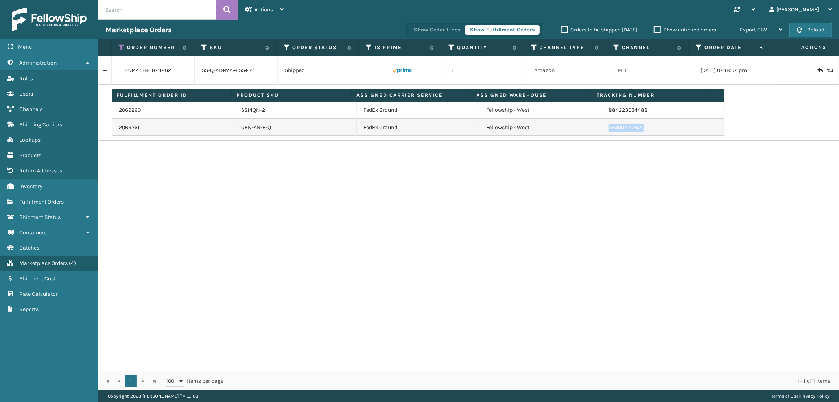
drag, startPoint x: 646, startPoint y: 132, endPoint x: 604, endPoint y: 135, distance: 42.6
click at [604, 135] on td "393007147620" at bounding box center [663, 127] width 122 height 17
drag, startPoint x: 648, startPoint y: 112, endPoint x: 602, endPoint y: 115, distance: 46.5
click at [602, 115] on td "884223034488" at bounding box center [663, 110] width 122 height 17
click at [120, 48] on icon at bounding box center [122, 47] width 6 height 7
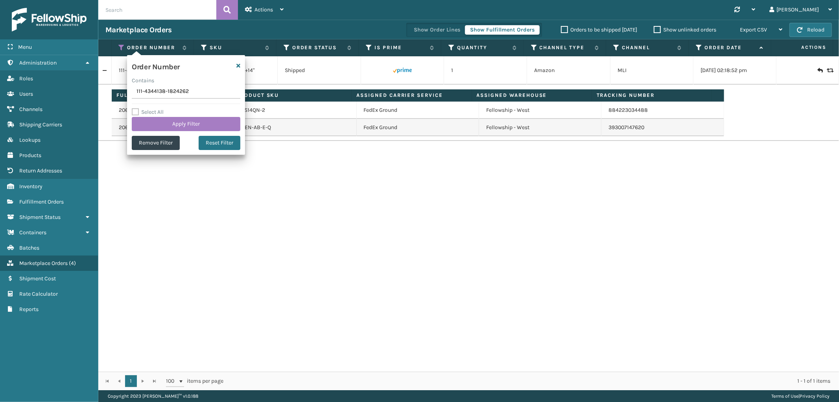
click at [142, 89] on input "111-4344138-1824262" at bounding box center [186, 92] width 109 height 14
type input "113-6742590-8335433"
click at [153, 130] on button "Apply Filter" at bounding box center [186, 124] width 109 height 14
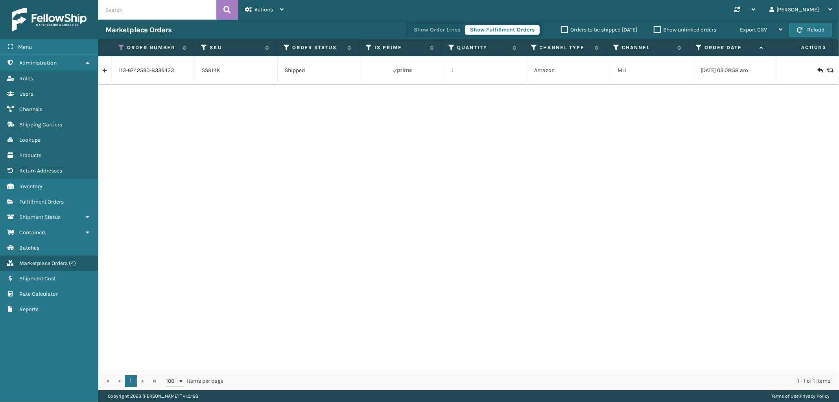
click at [109, 72] on link at bounding box center [104, 70] width 13 height 13
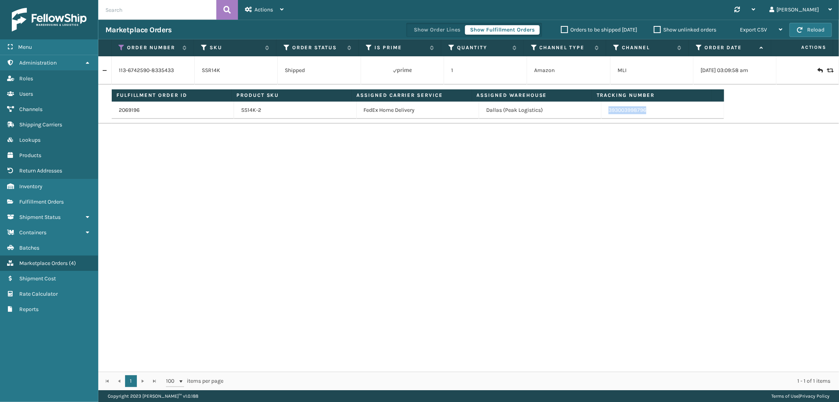
drag, startPoint x: 640, startPoint y: 115, endPoint x: 603, endPoint y: 117, distance: 37.0
click at [603, 117] on td "393003998796" at bounding box center [663, 110] width 122 height 17
click at [123, 46] on icon at bounding box center [122, 47] width 6 height 7
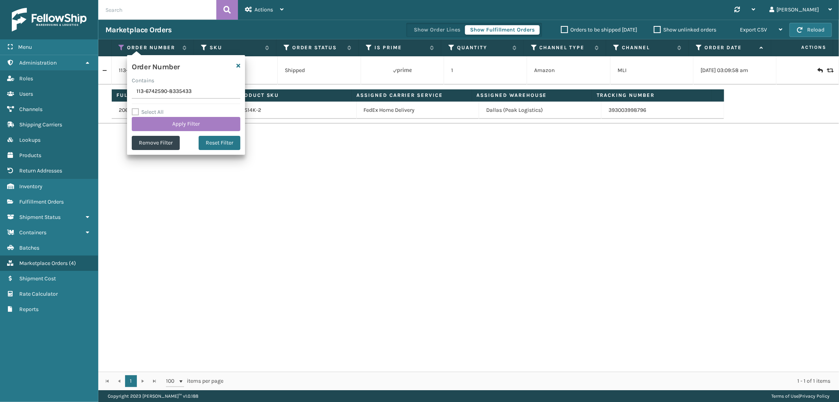
click at [147, 95] on input "113-6742590-8335433" at bounding box center [186, 92] width 109 height 14
type input "114-9813692-3025012"
click at [152, 126] on button "Apply Filter" at bounding box center [186, 124] width 109 height 14
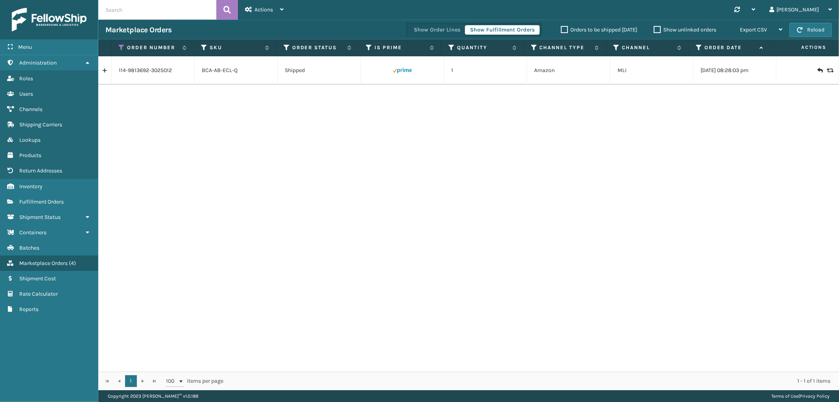
click at [102, 71] on link at bounding box center [104, 70] width 13 height 13
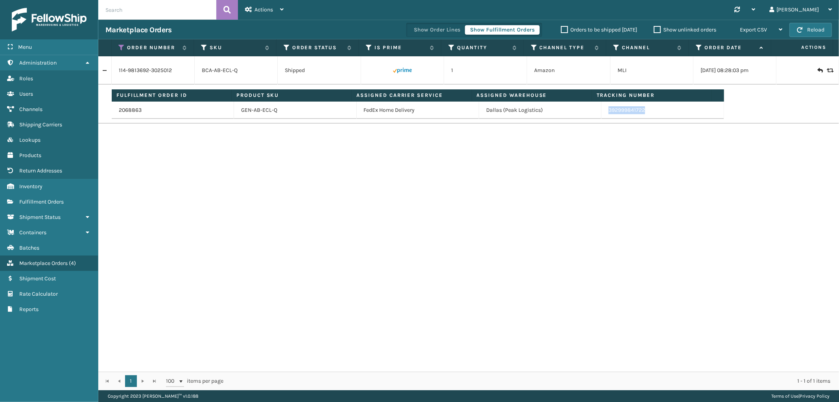
drag, startPoint x: 656, startPoint y: 112, endPoint x: 603, endPoint y: 114, distance: 53.5
click at [602, 114] on td "392999841722" at bounding box center [663, 110] width 122 height 17
click at [124, 49] on icon at bounding box center [122, 47] width 6 height 7
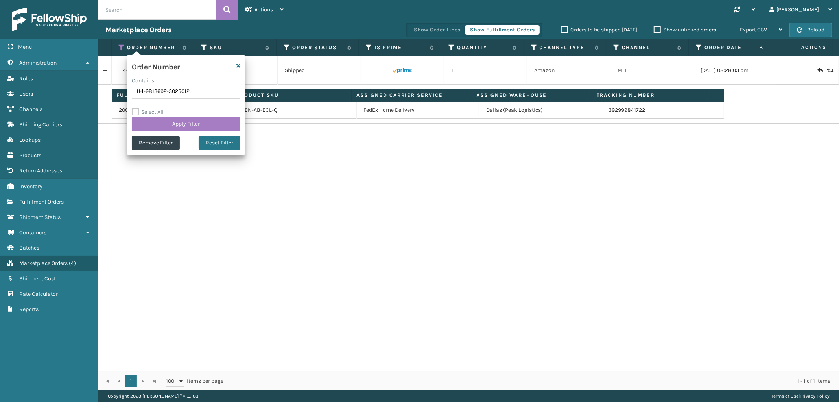
click at [158, 92] on input "114-9813692-3025012" at bounding box center [186, 92] width 109 height 14
type input "114-0757951-7920220"
click at [158, 126] on button "Apply Filter" at bounding box center [186, 124] width 109 height 14
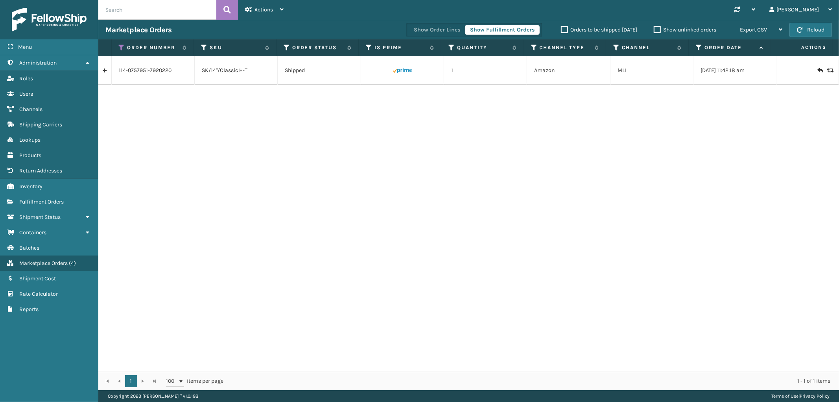
click at [107, 76] on link at bounding box center [104, 70] width 13 height 13
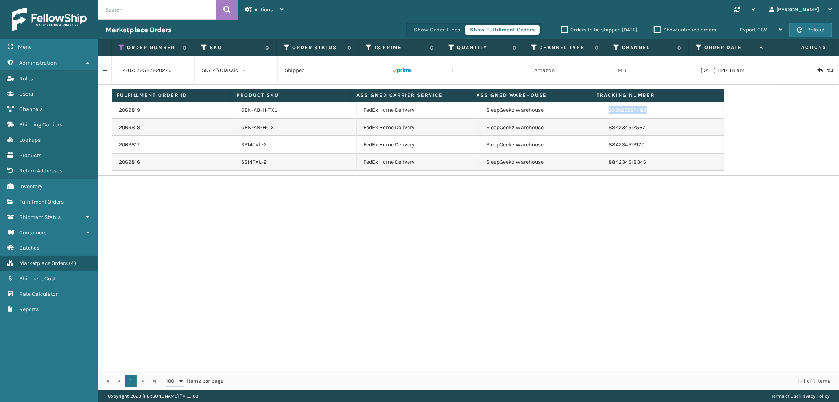
drag, startPoint x: 645, startPoint y: 112, endPoint x: 603, endPoint y: 117, distance: 42.1
click at [603, 117] on td "393025964483" at bounding box center [663, 110] width 122 height 17
click at [120, 47] on icon at bounding box center [122, 47] width 6 height 7
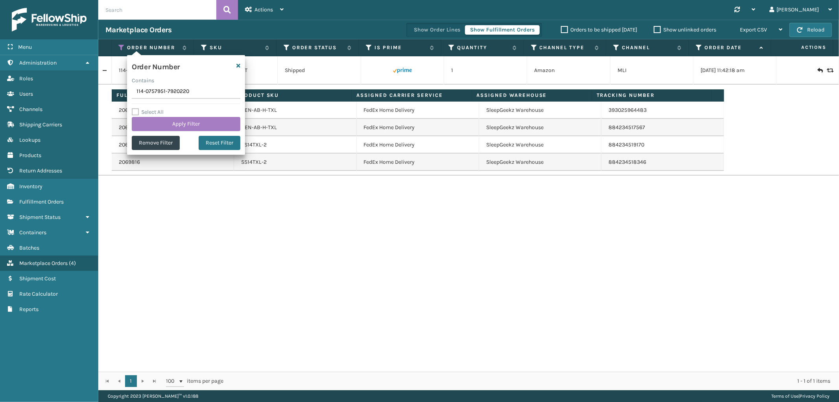
click at [151, 96] on input "114-0757951-7920220" at bounding box center [186, 92] width 109 height 14
type input "111-9851030-9996263"
click at [159, 119] on button "Apply Filter" at bounding box center [186, 124] width 109 height 14
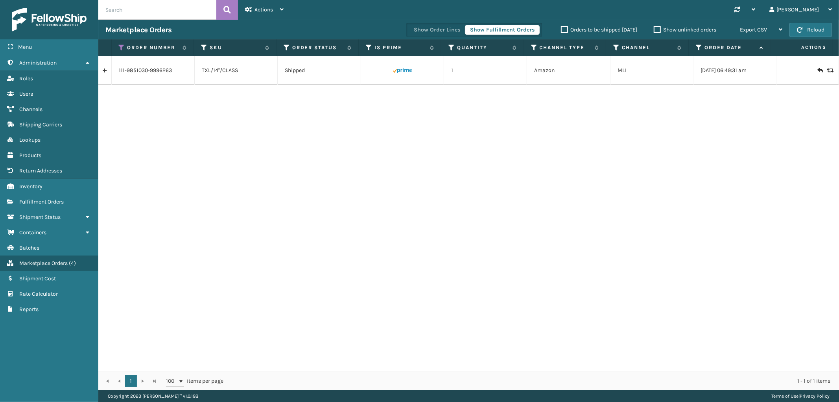
click at [101, 68] on link at bounding box center [104, 70] width 13 height 13
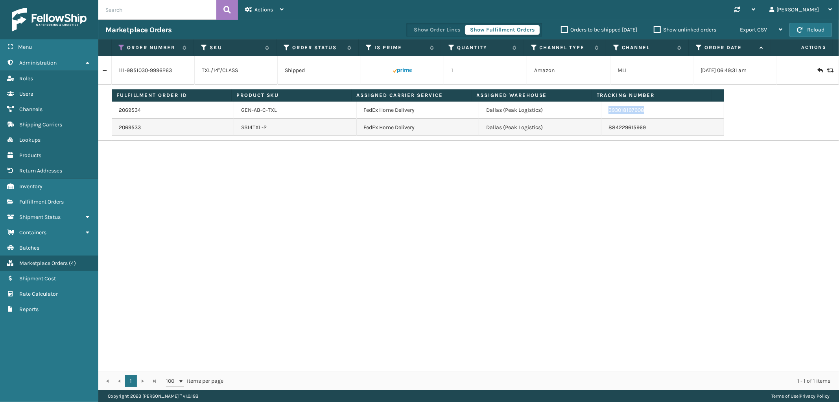
drag, startPoint x: 651, startPoint y: 111, endPoint x: 604, endPoint y: 118, distance: 46.9
click at [604, 118] on td "393018197908" at bounding box center [663, 110] width 122 height 17
drag, startPoint x: 122, startPoint y: 46, endPoint x: 122, endPoint y: 65, distance: 19.3
click at [122, 46] on icon at bounding box center [122, 47] width 6 height 7
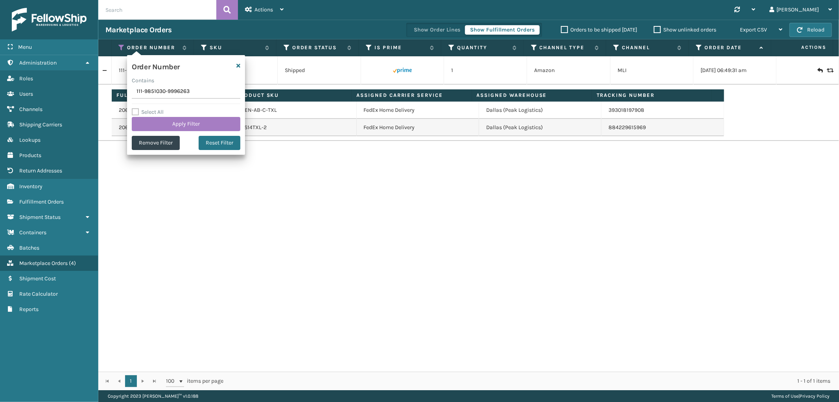
click at [160, 88] on input "111-9851030-9996263" at bounding box center [186, 92] width 109 height 14
type input "112-9818821-2940250"
click at [166, 124] on button "Apply Filter" at bounding box center [186, 124] width 109 height 14
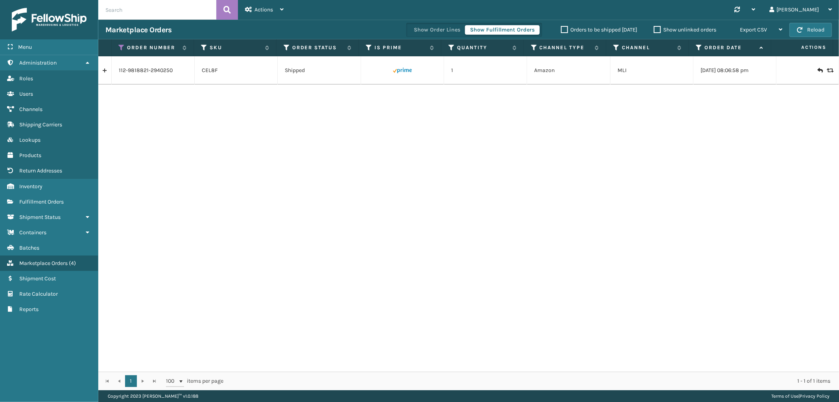
click at [105, 70] on link at bounding box center [104, 70] width 13 height 13
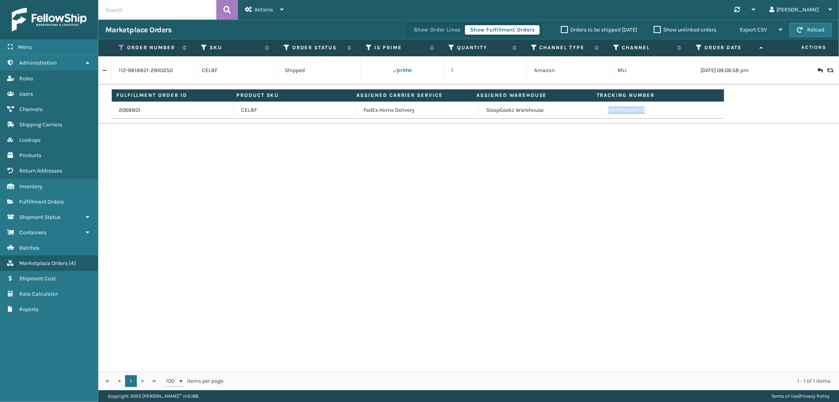
drag, startPoint x: 646, startPoint y: 114, endPoint x: 604, endPoint y: 116, distance: 42.5
click at [604, 116] on td "392999420712" at bounding box center [663, 110] width 122 height 17
click at [118, 45] on th "Order Number" at bounding box center [153, 47] width 83 height 17
click at [121, 48] on icon at bounding box center [122, 47] width 6 height 7
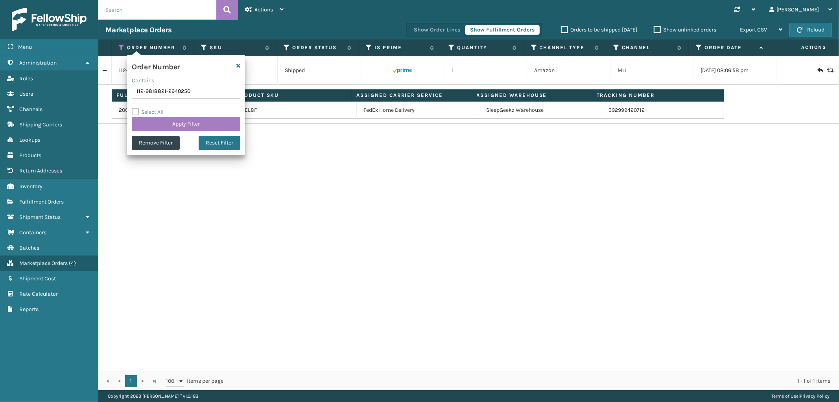
click at [170, 91] on input "112-9818821-2940250" at bounding box center [186, 92] width 109 height 14
type input "114-5346613-0639406"
click at [163, 124] on button "Apply Filter" at bounding box center [186, 124] width 109 height 14
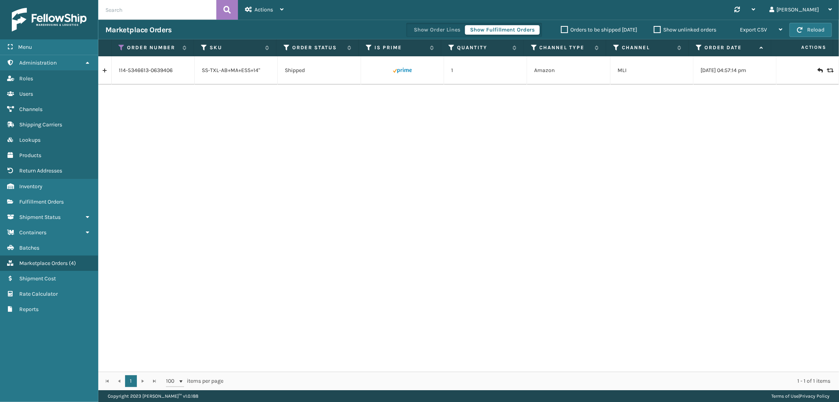
click at [107, 67] on link at bounding box center [104, 70] width 13 height 13
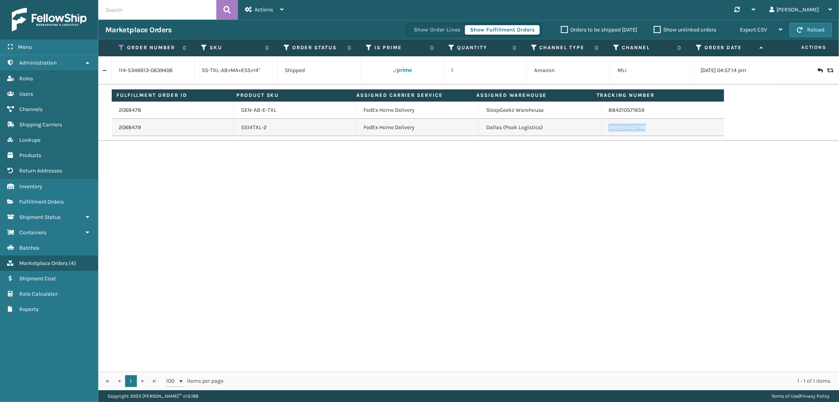
drag, startPoint x: 646, startPoint y: 130, endPoint x: 603, endPoint y: 134, distance: 42.7
click at [603, 134] on td "392996452796" at bounding box center [663, 127] width 122 height 17
drag, startPoint x: 648, startPoint y: 109, endPoint x: 598, endPoint y: 117, distance: 50.6
click at [602, 117] on td "884210571659" at bounding box center [663, 110] width 122 height 17
drag, startPoint x: 121, startPoint y: 45, endPoint x: 122, endPoint y: 63, distance: 17.8
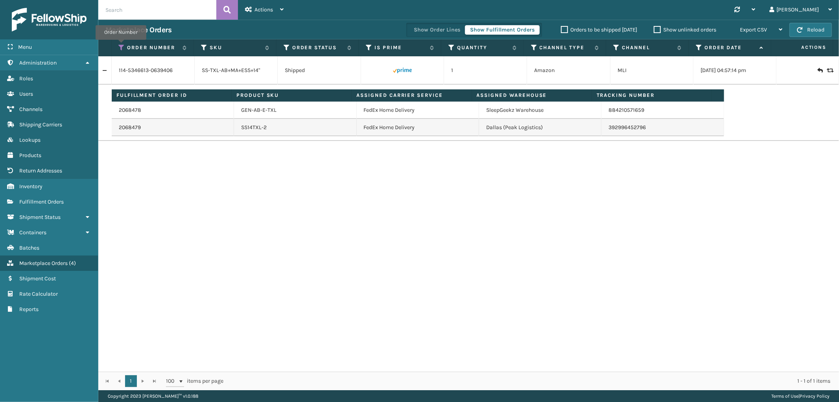
click at [121, 45] on icon at bounding box center [122, 47] width 6 height 7
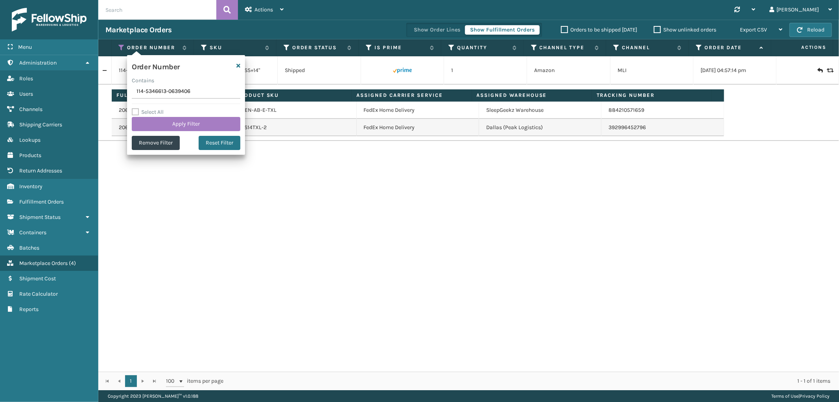
click at [164, 92] on input "114-5346613-0639406" at bounding box center [186, 92] width 109 height 14
type input "112-5079248-6497837"
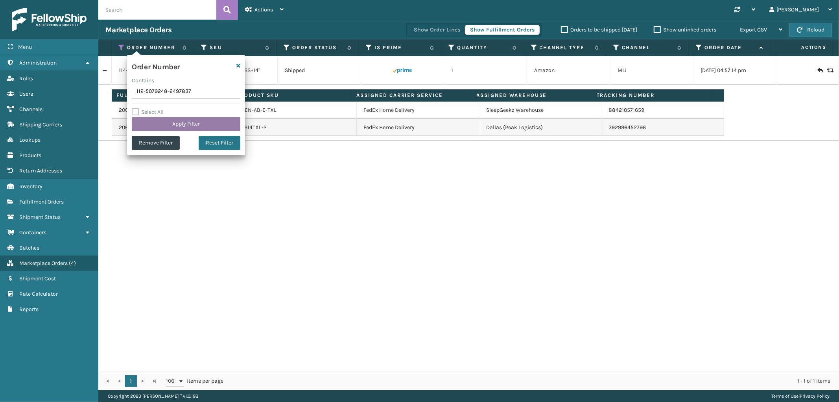
click at [163, 118] on button "Apply Filter" at bounding box center [186, 124] width 109 height 14
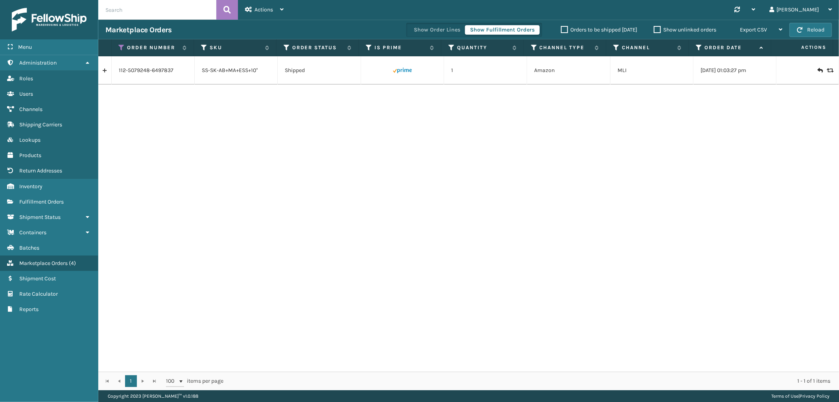
click at [104, 72] on link at bounding box center [104, 70] width 13 height 13
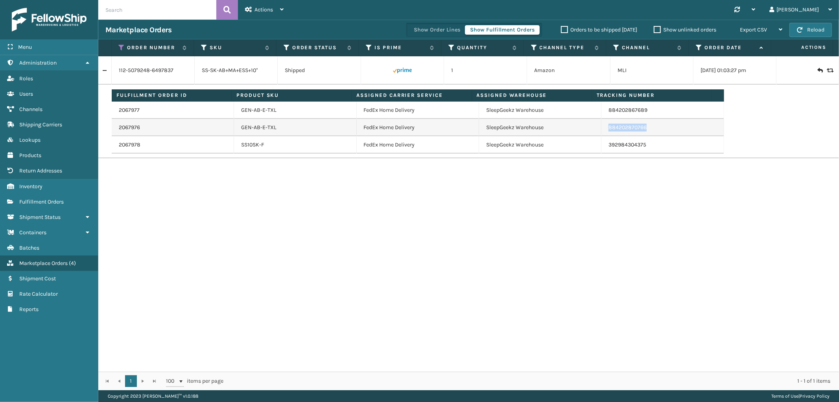
drag, startPoint x: 644, startPoint y: 126, endPoint x: 602, endPoint y: 126, distance: 42.1
click at [602, 126] on td "884202870766" at bounding box center [663, 127] width 122 height 17
click at [41, 198] on span "Fulfillment Orders" at bounding box center [41, 201] width 44 height 7
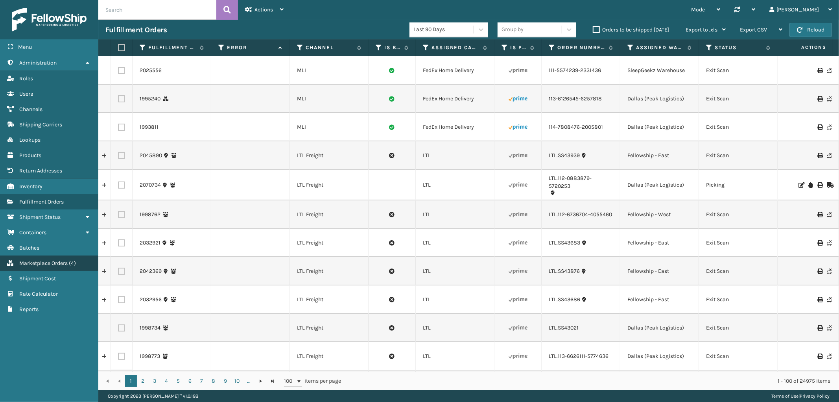
click at [52, 255] on link "Marketplace Orders ( 4 )" at bounding box center [49, 262] width 98 height 15
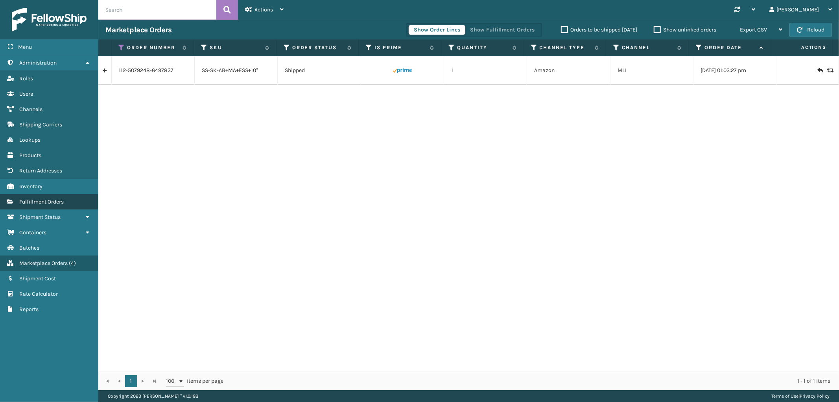
click at [54, 194] on link "Fulfillment Orders" at bounding box center [49, 201] width 98 height 15
